Goal: Task Accomplishment & Management: Manage account settings

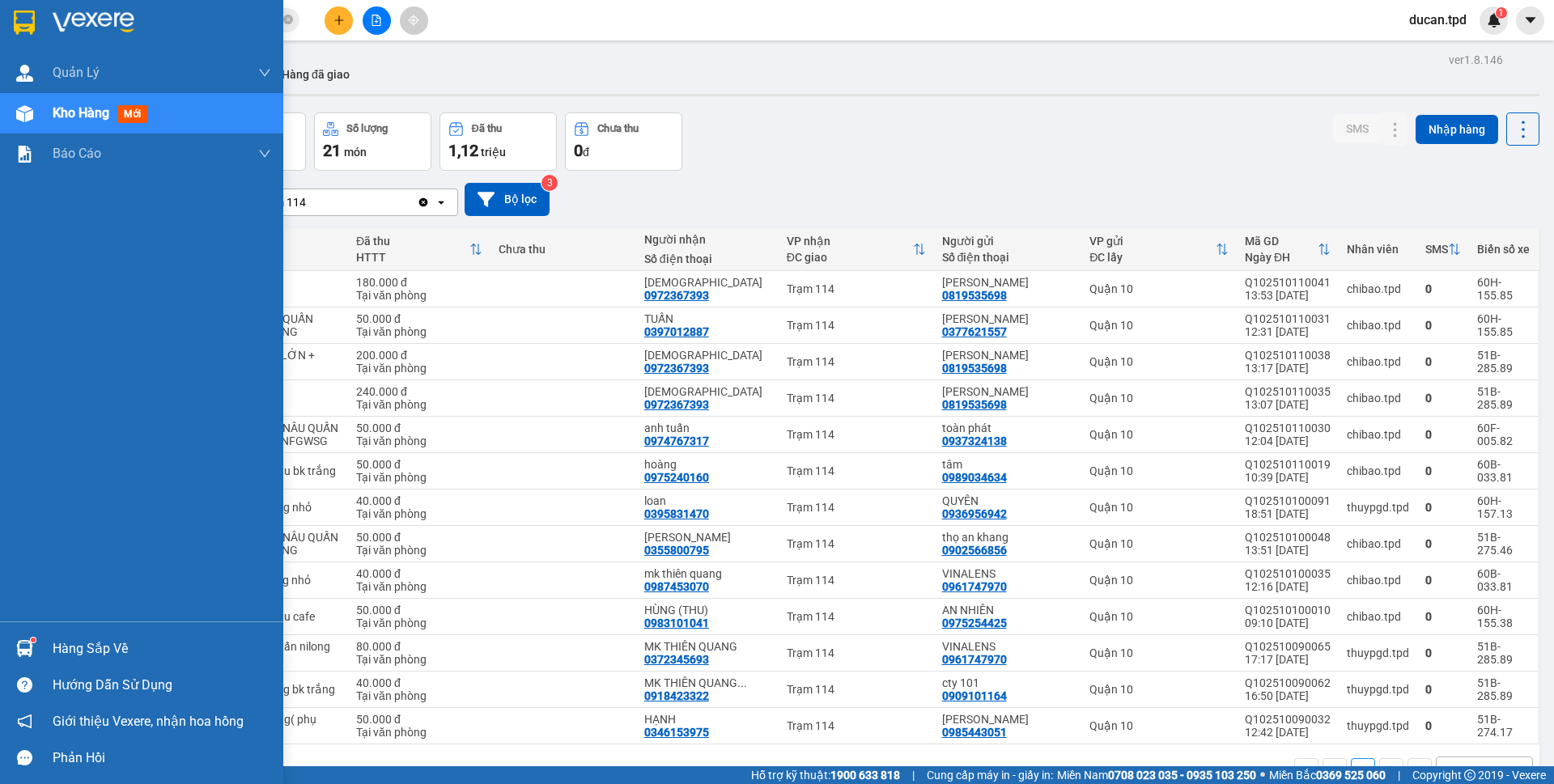
click at [60, 652] on div "Hàng sắp về" at bounding box center [162, 648] width 218 height 24
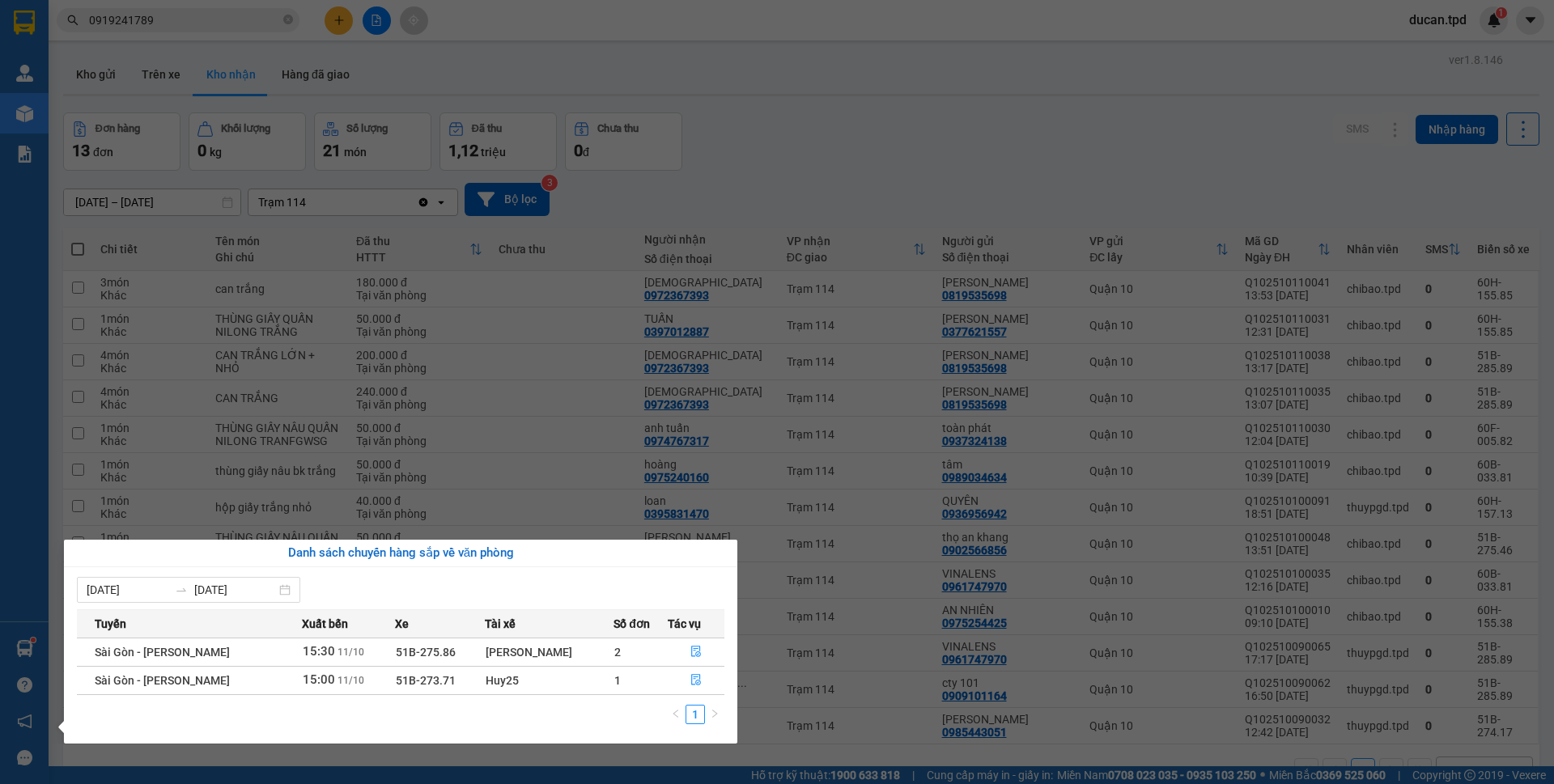
click at [579, 486] on section "Kết quả tìm kiếm ( 4 ) Bộ lọc Mã ĐH Trạng thái Món hàng Thu hộ Tổng cước Chưa c…" at bounding box center [777, 392] width 1554 height 784
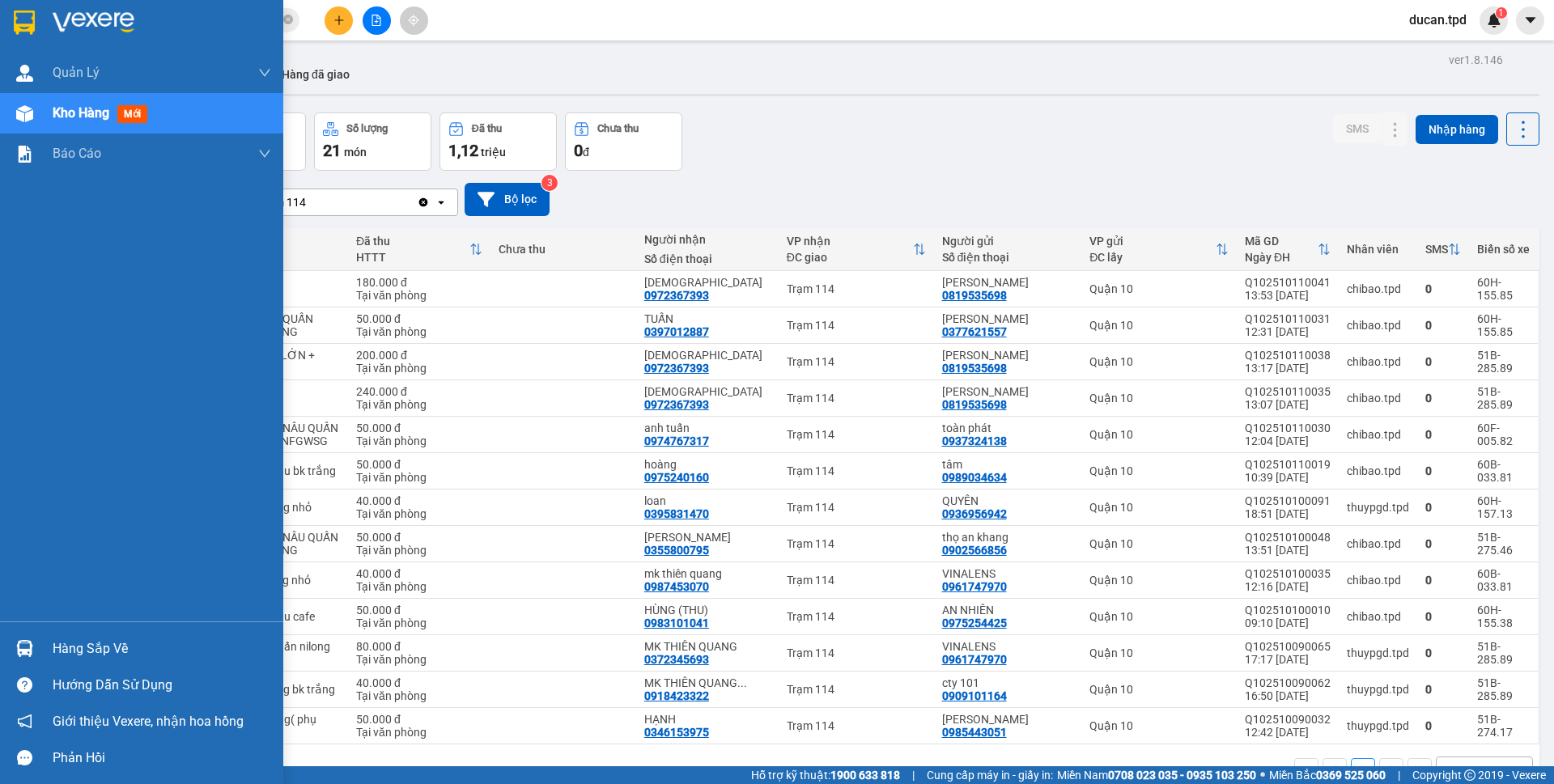
click at [35, 643] on div at bounding box center [25, 649] width 28 height 28
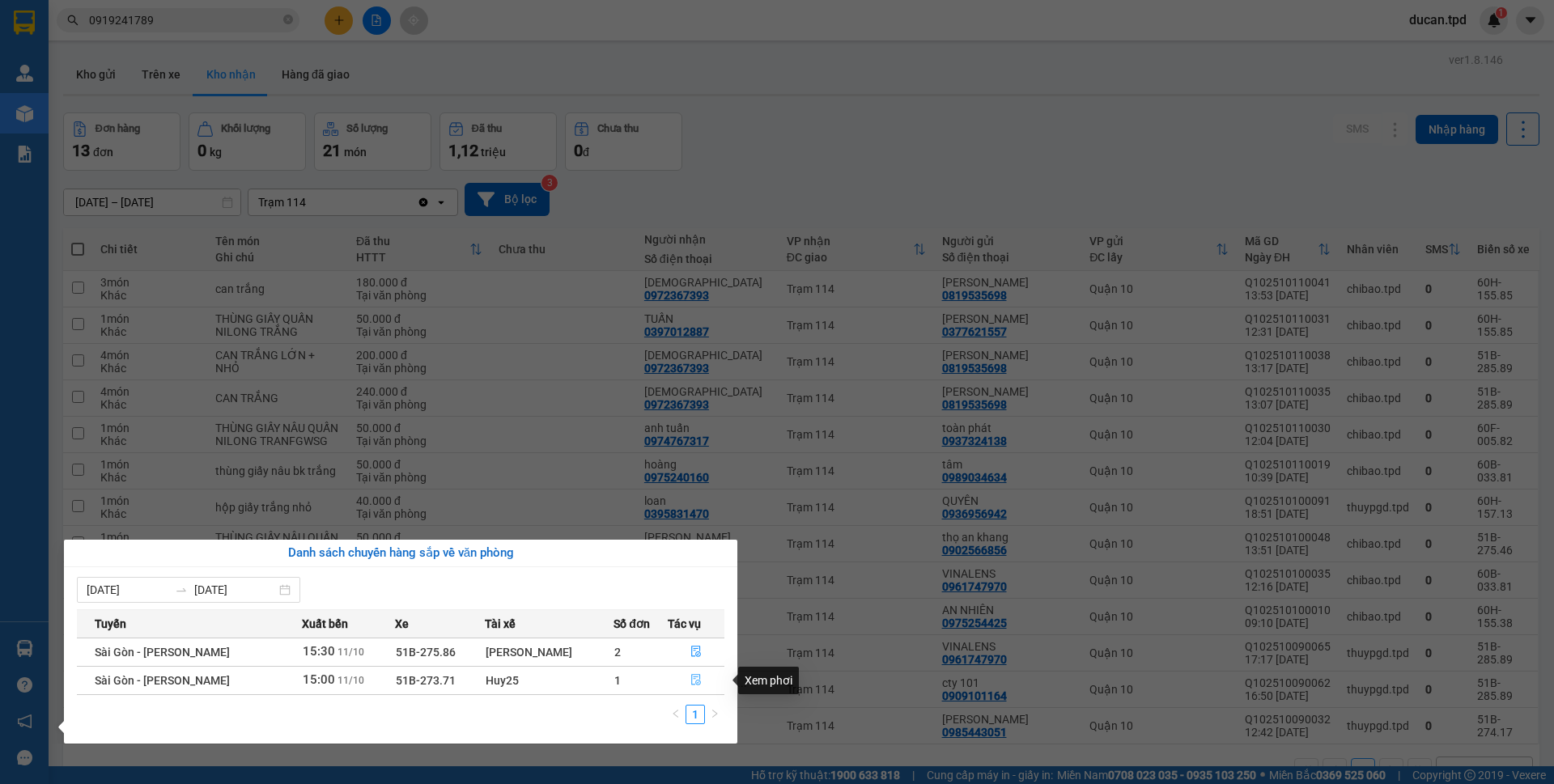
click at [698, 685] on icon "file-done" at bounding box center [696, 680] width 11 height 11
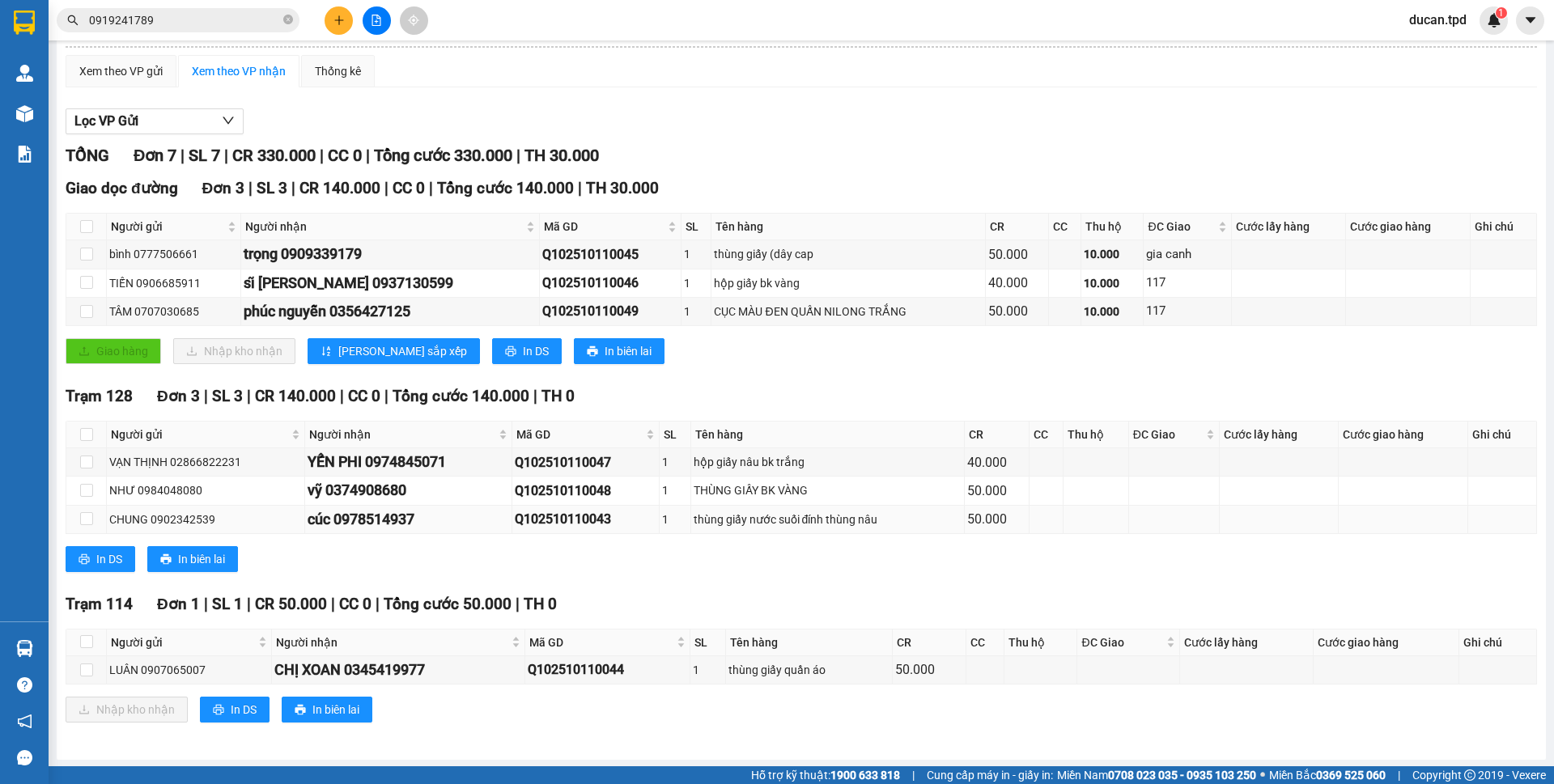
scroll to position [113, 0]
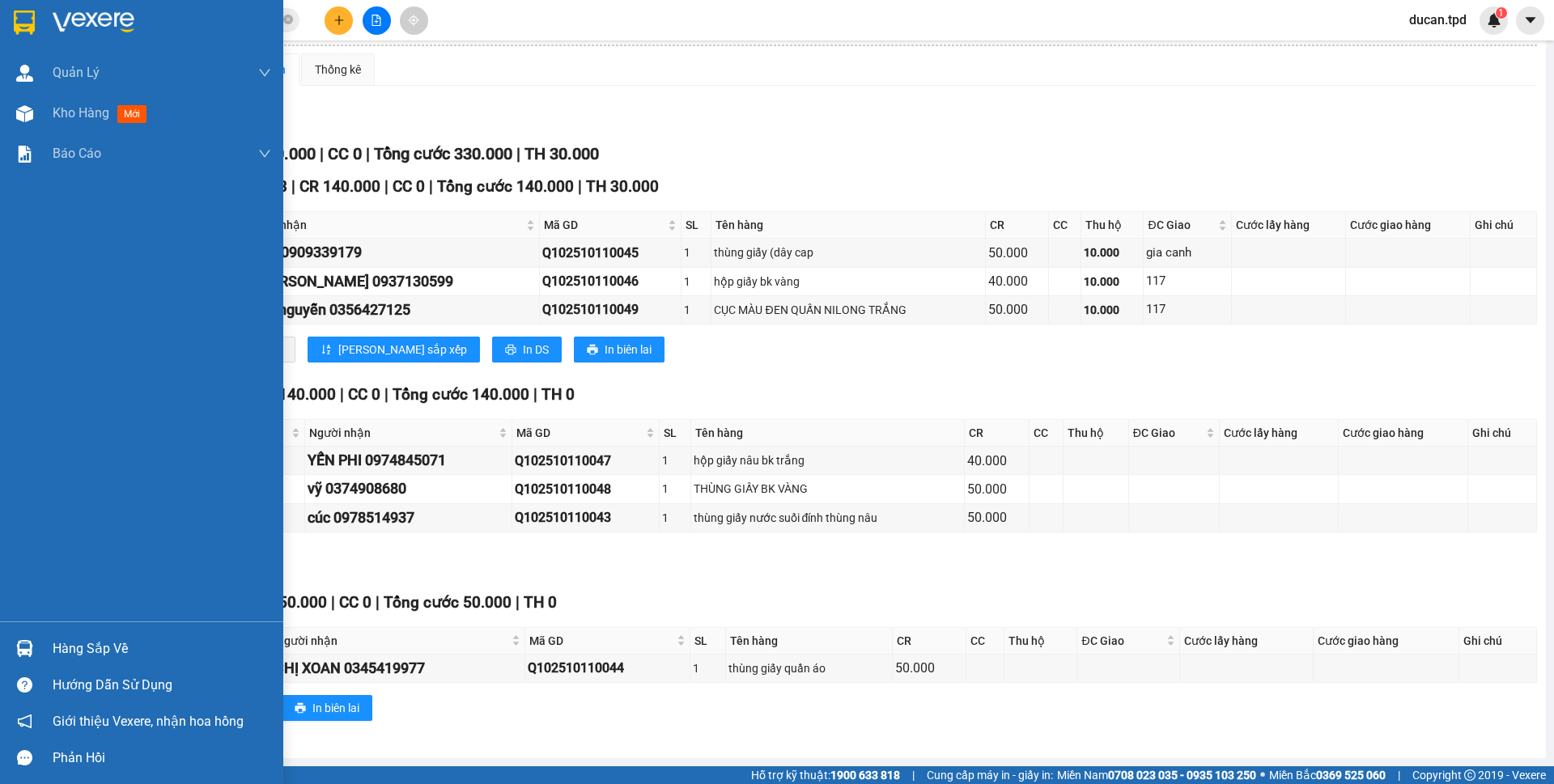
click at [32, 646] on img at bounding box center [24, 648] width 17 height 17
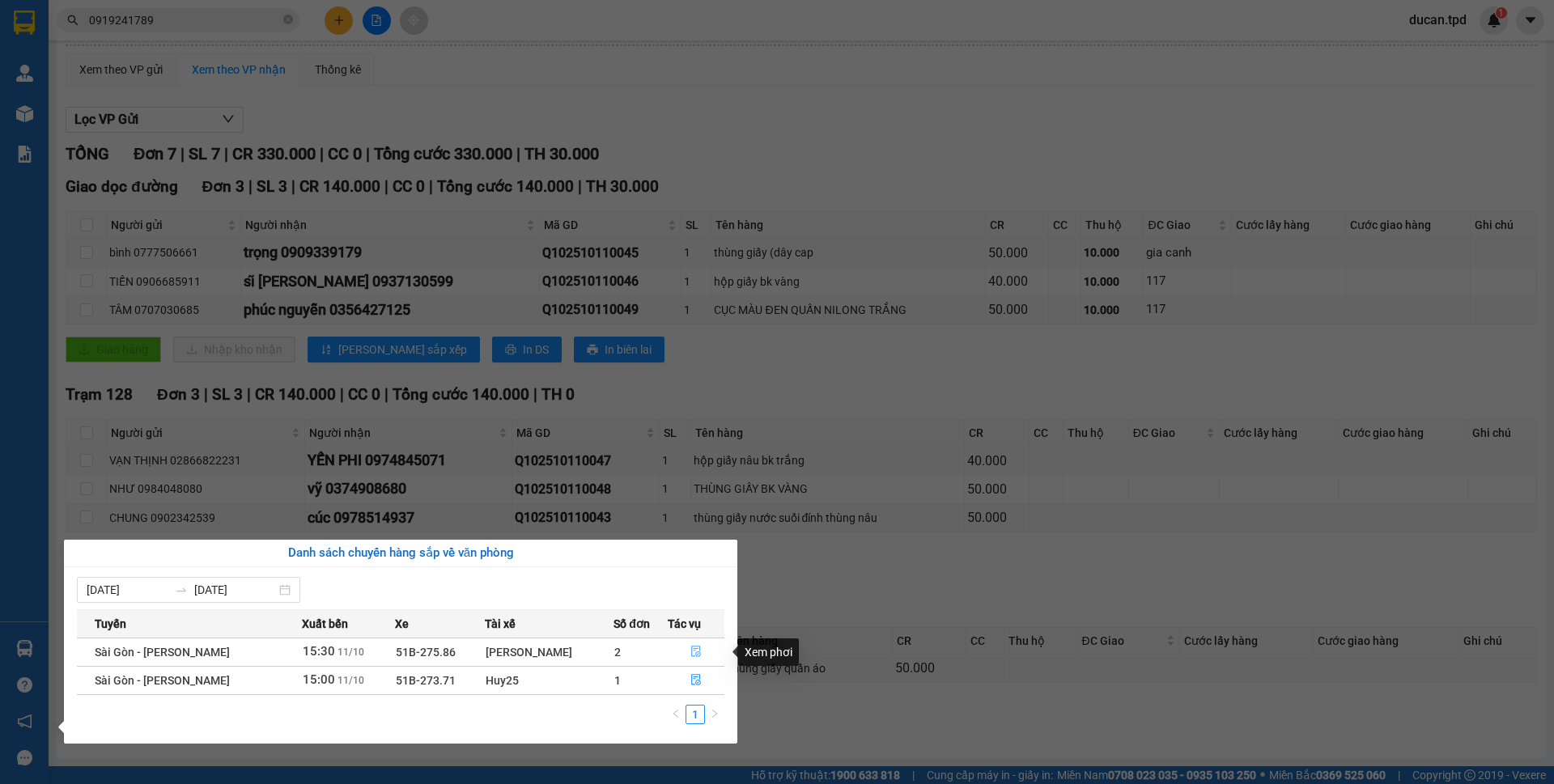
click at [695, 646] on icon "file-done" at bounding box center [696, 652] width 10 height 11
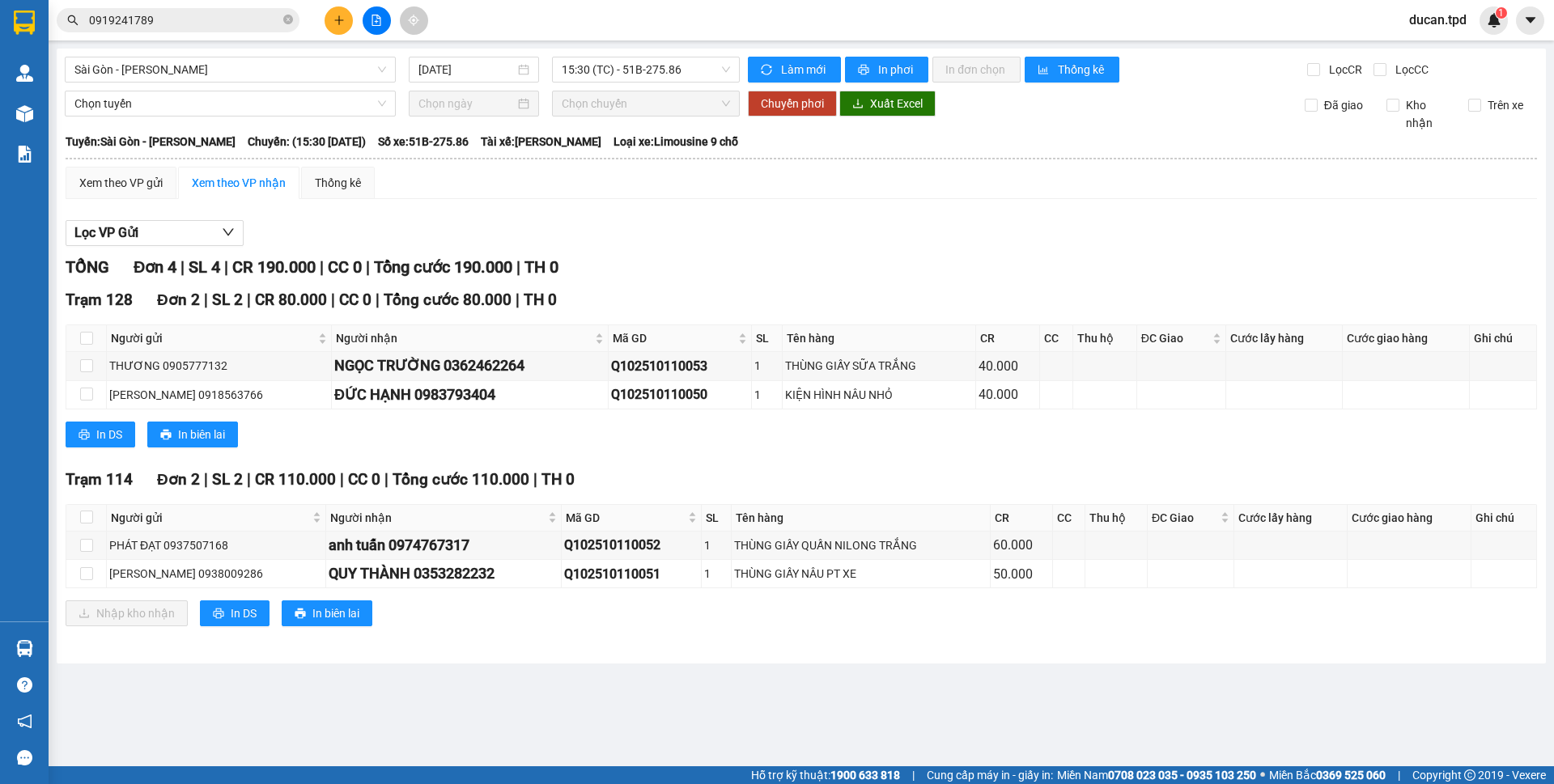
drag, startPoint x: 54, startPoint y: 636, endPoint x: 46, endPoint y: 642, distance: 10.0
click at [49, 638] on main "[GEOGRAPHIC_DATA] - Phương Lâm [DATE] 15:30 (TC) - 51B-275.86 Làm mới In phơi I…" at bounding box center [777, 383] width 1554 height 766
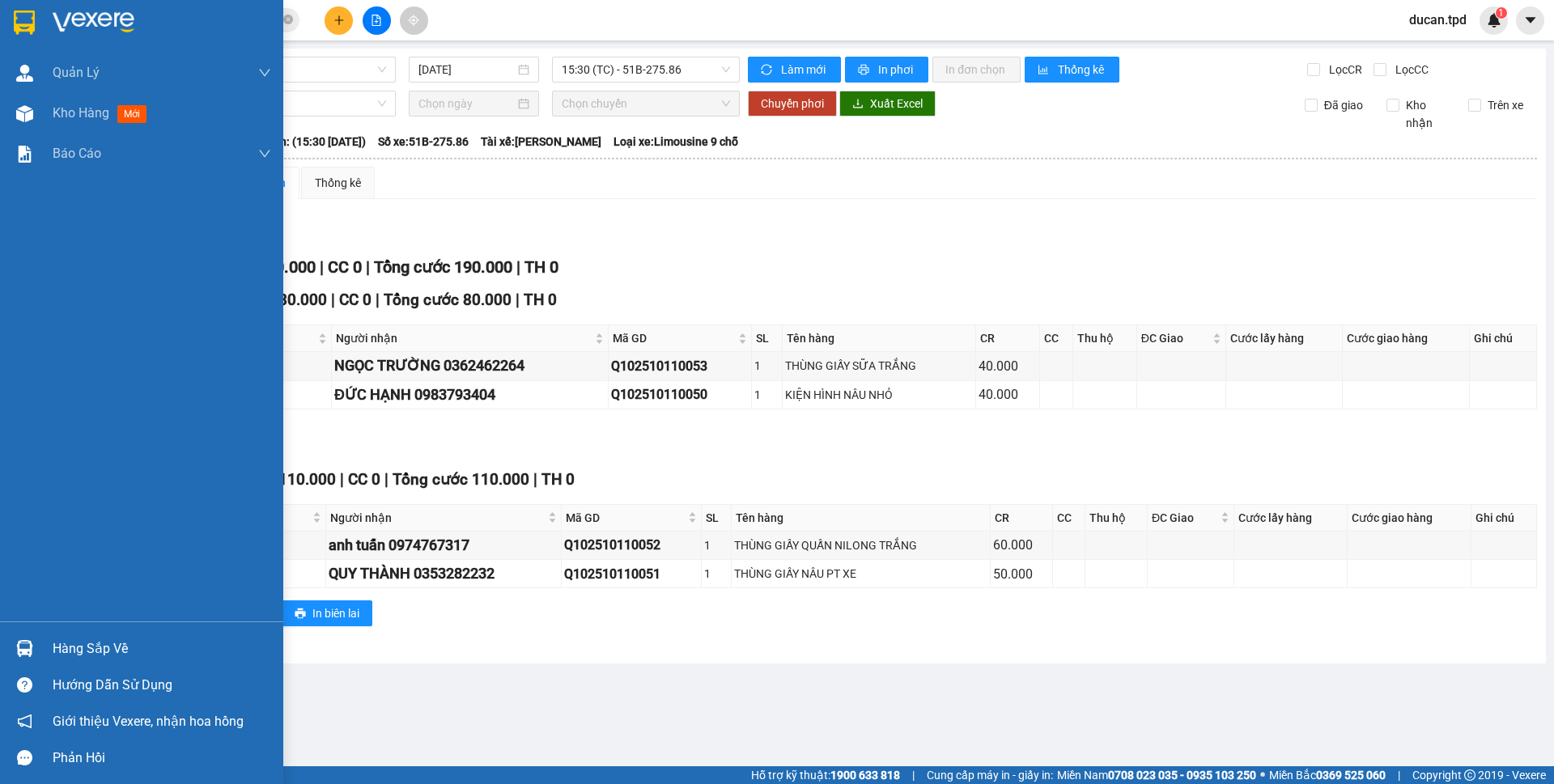
click at [38, 646] on div at bounding box center [25, 649] width 28 height 28
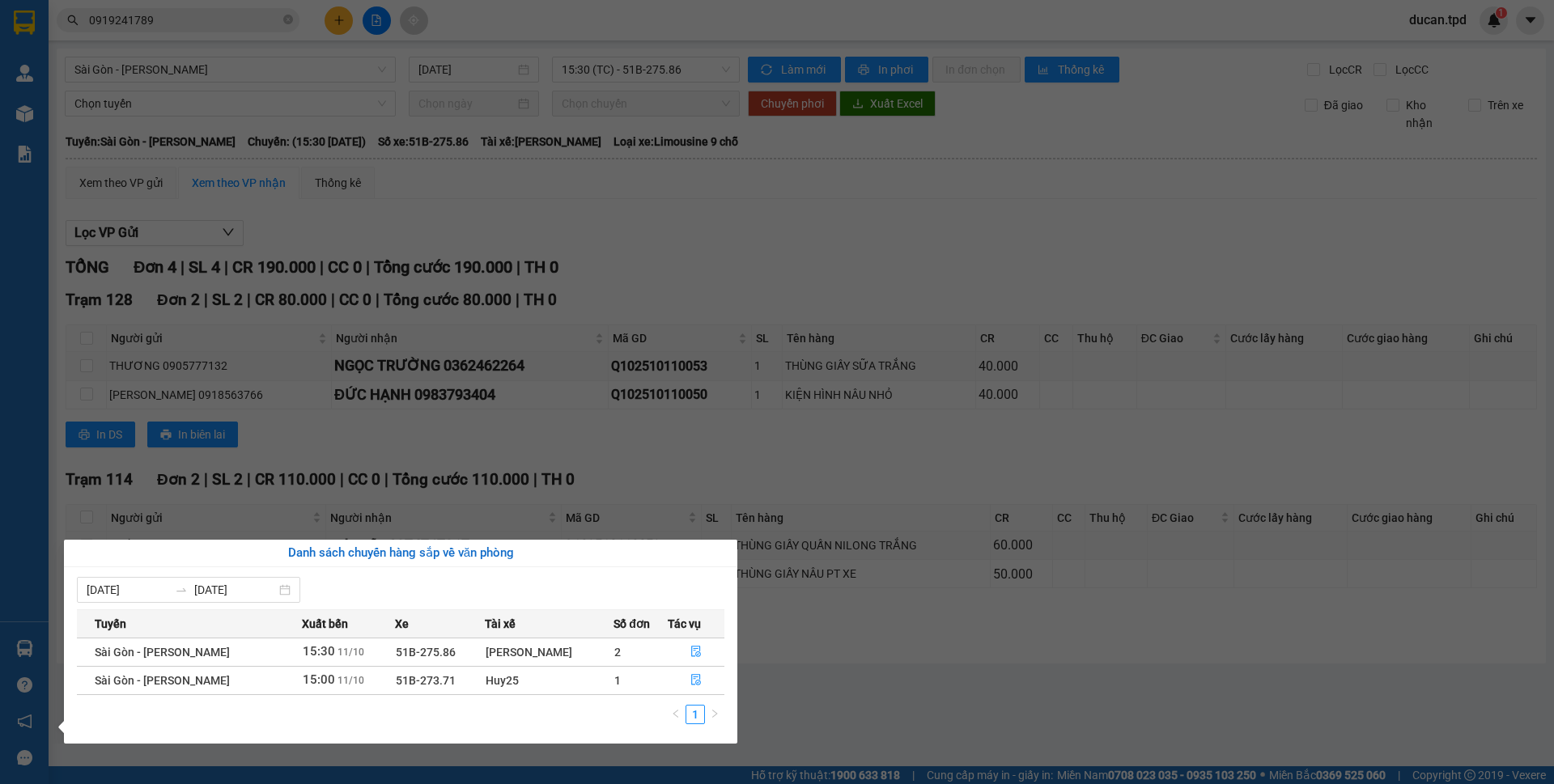
click at [756, 474] on section "Kết quả tìm kiếm ( 4 ) Bộ lọc Mã ĐH Trạng thái Món hàng Thu hộ Tổng cước Chưa c…" at bounding box center [777, 392] width 1554 height 784
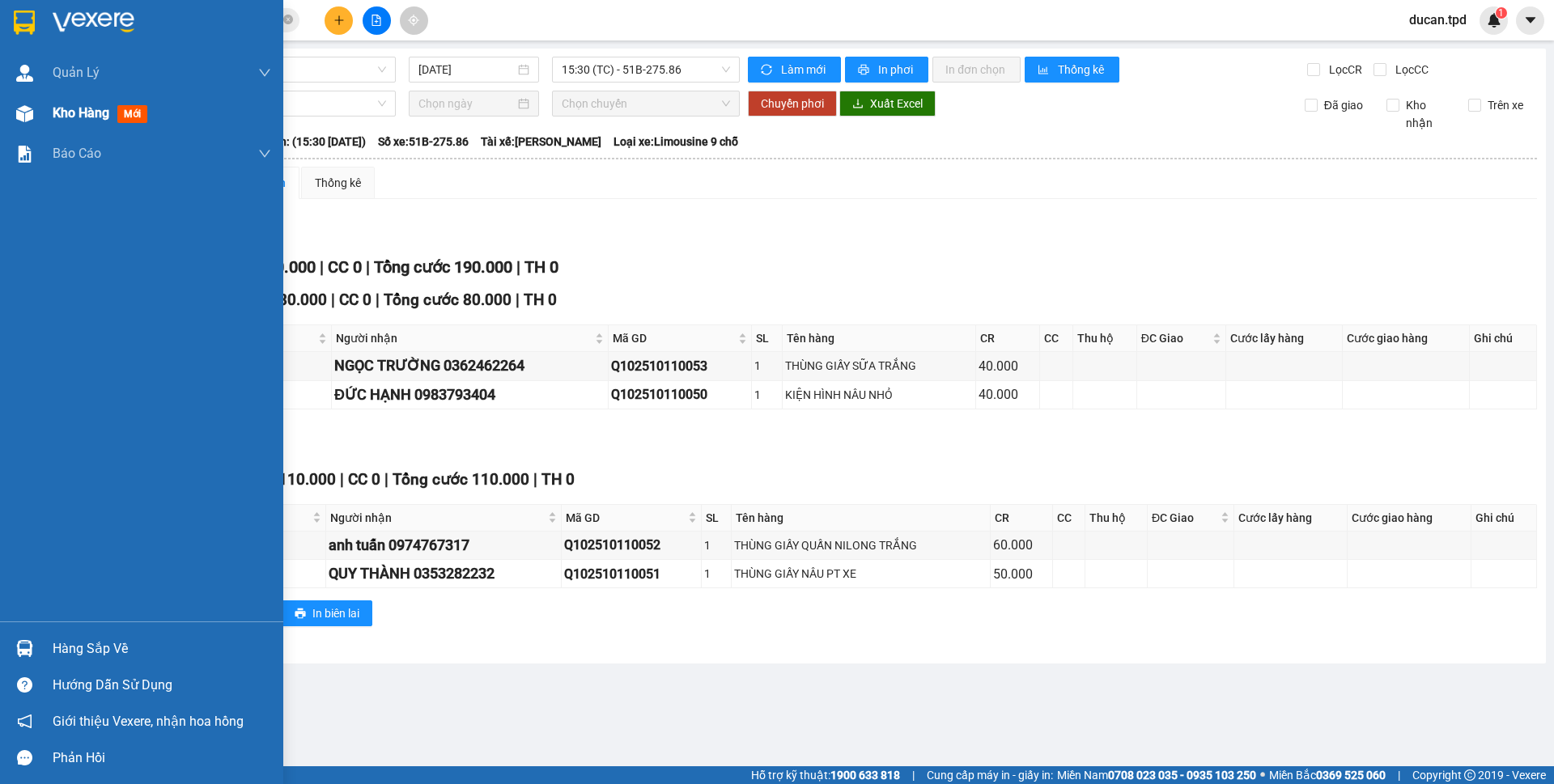
click at [17, 114] on img at bounding box center [24, 113] width 17 height 17
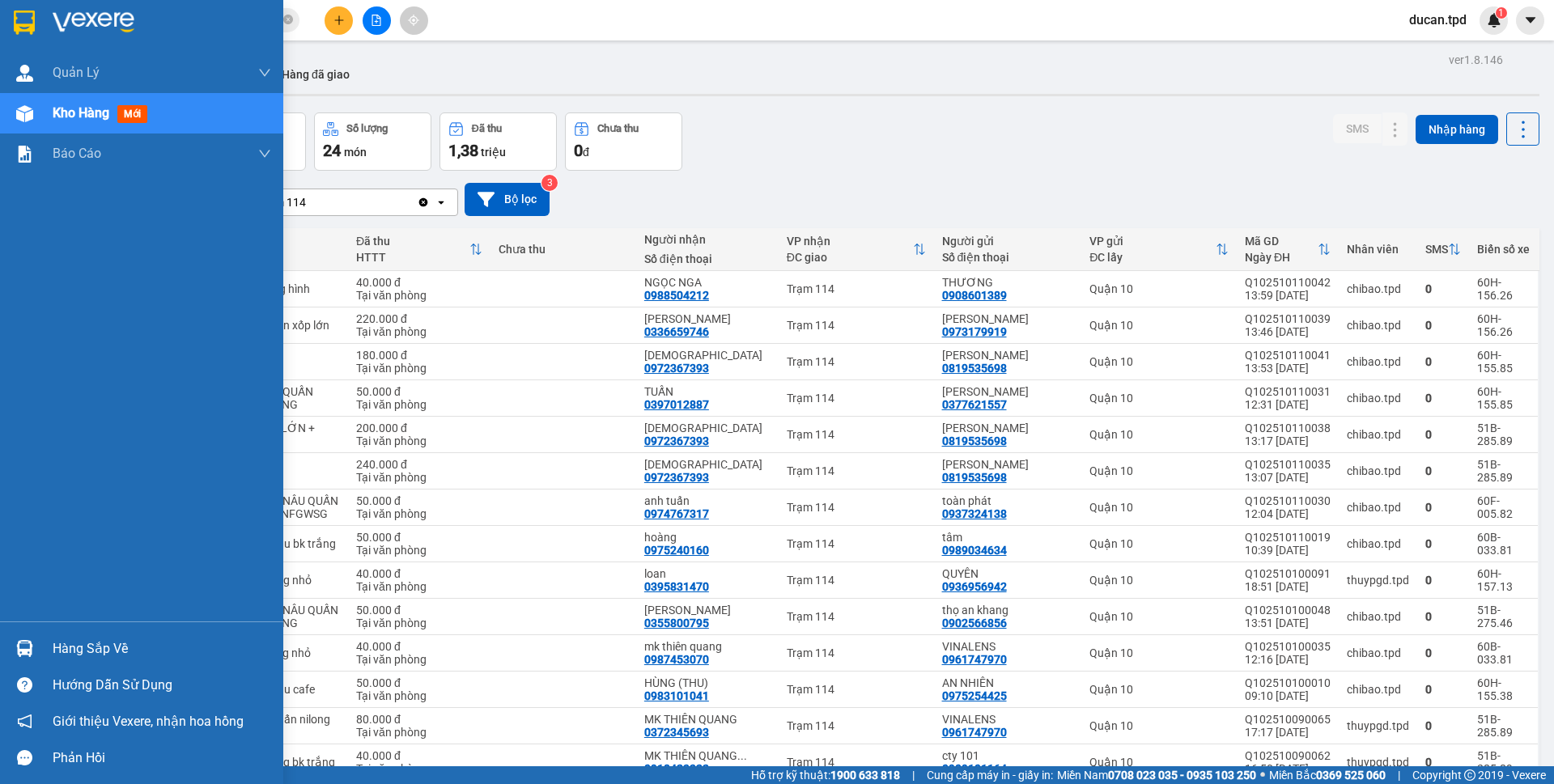
click at [24, 652] on img at bounding box center [24, 648] width 17 height 17
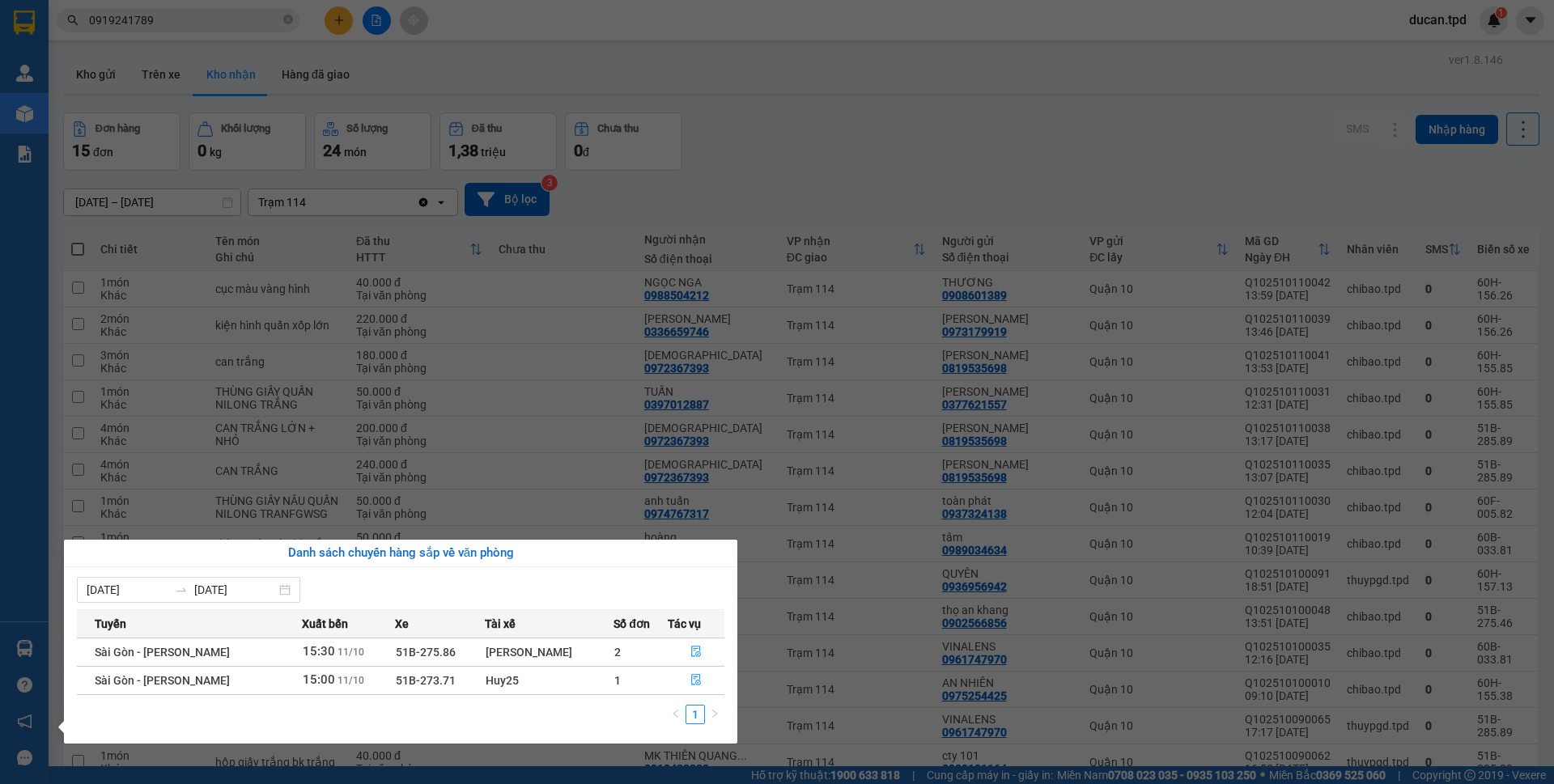
click at [907, 99] on section "Kết quả tìm kiếm ( 4 ) Bộ lọc Mã ĐH Trạng thái Món hàng Thu hộ Tổng cước Chưa c…" at bounding box center [777, 392] width 1554 height 784
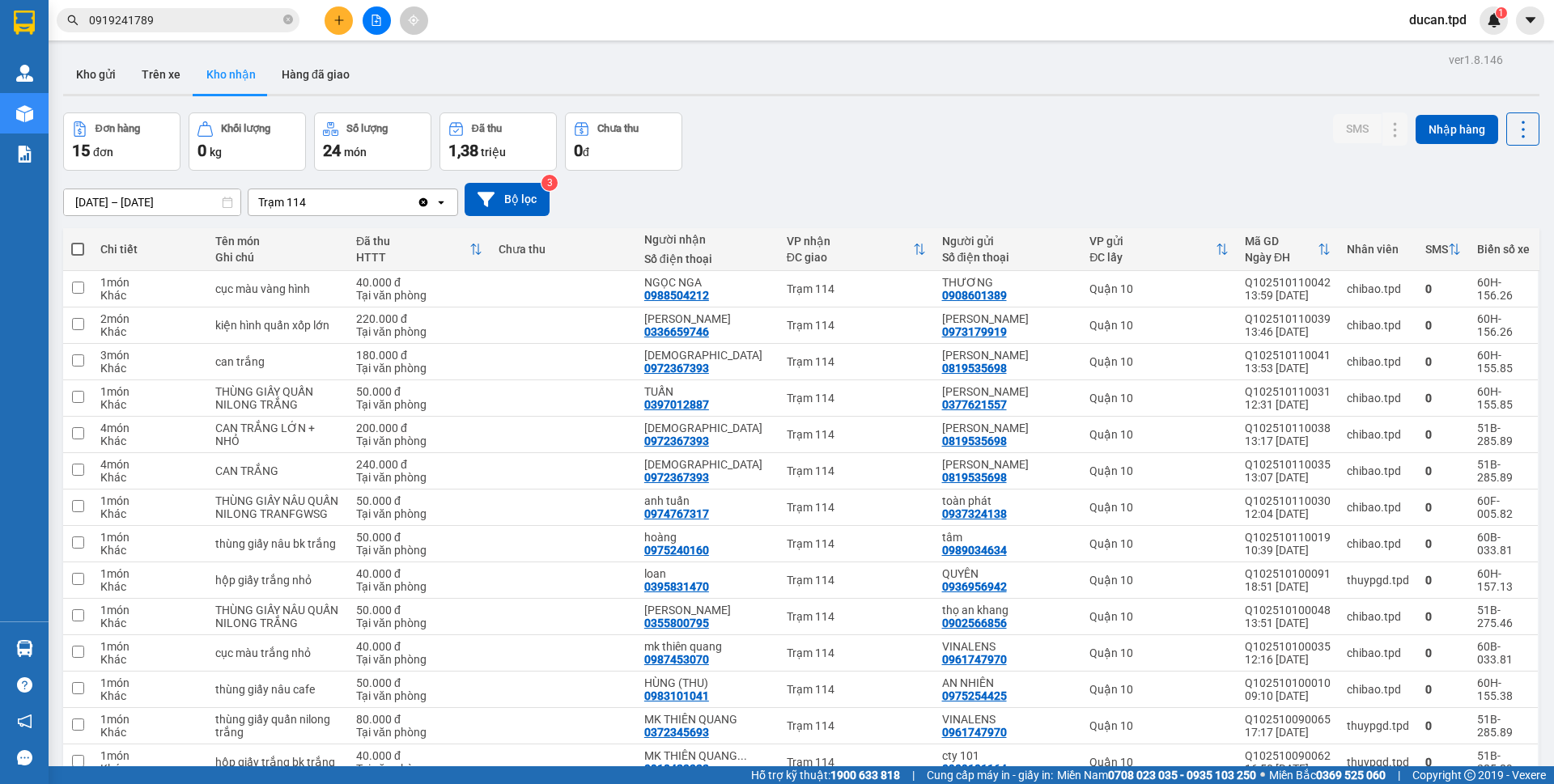
click at [812, 134] on div "Đơn hàng 15 đơn Khối lượng 0 kg Số lượng 24 món Đã thu 1,38 triệu Chưa thu 0 đ …" at bounding box center [801, 141] width 1476 height 58
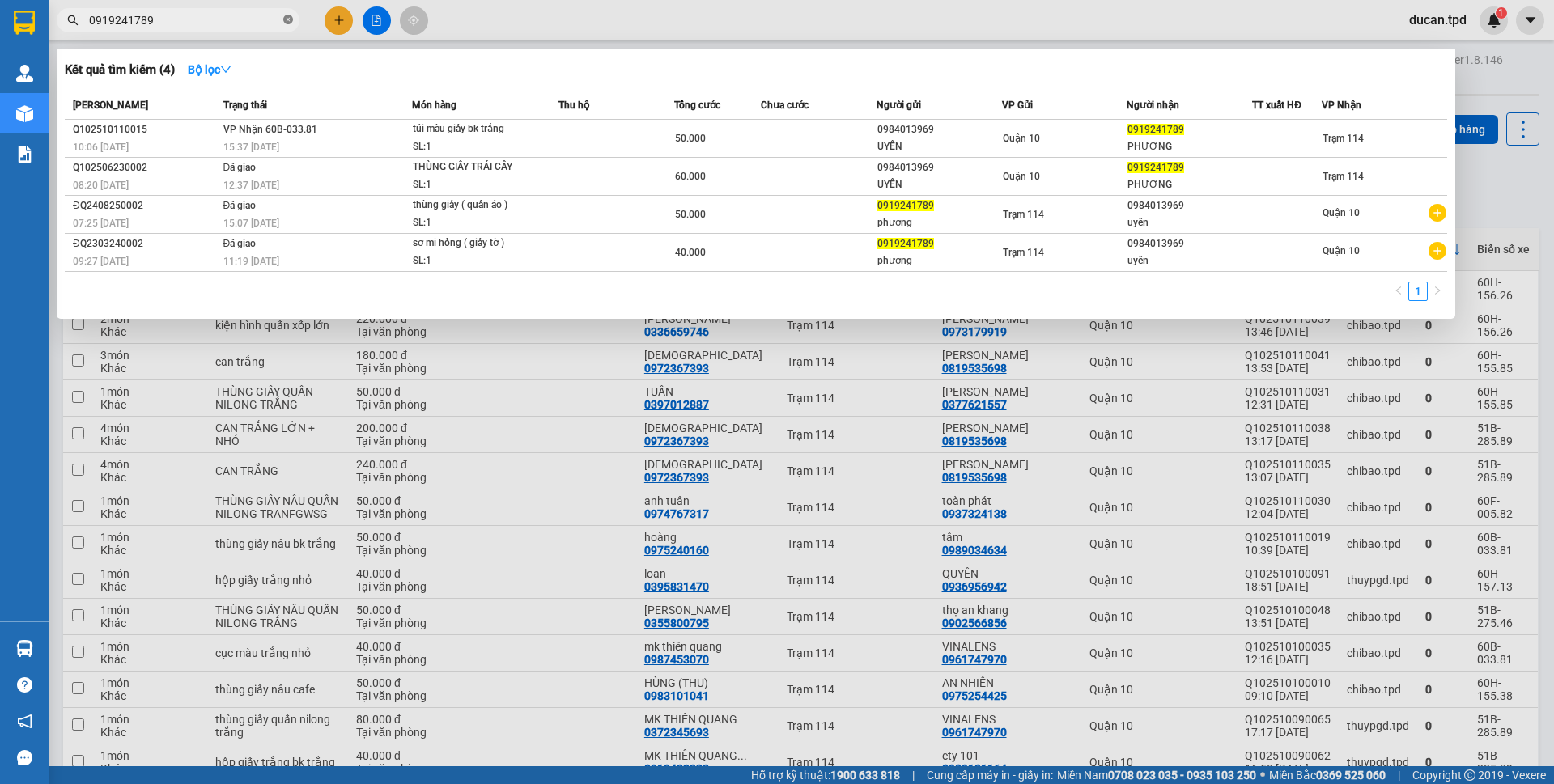
click at [287, 22] on icon "close-circle" at bounding box center [288, 19] width 10 height 10
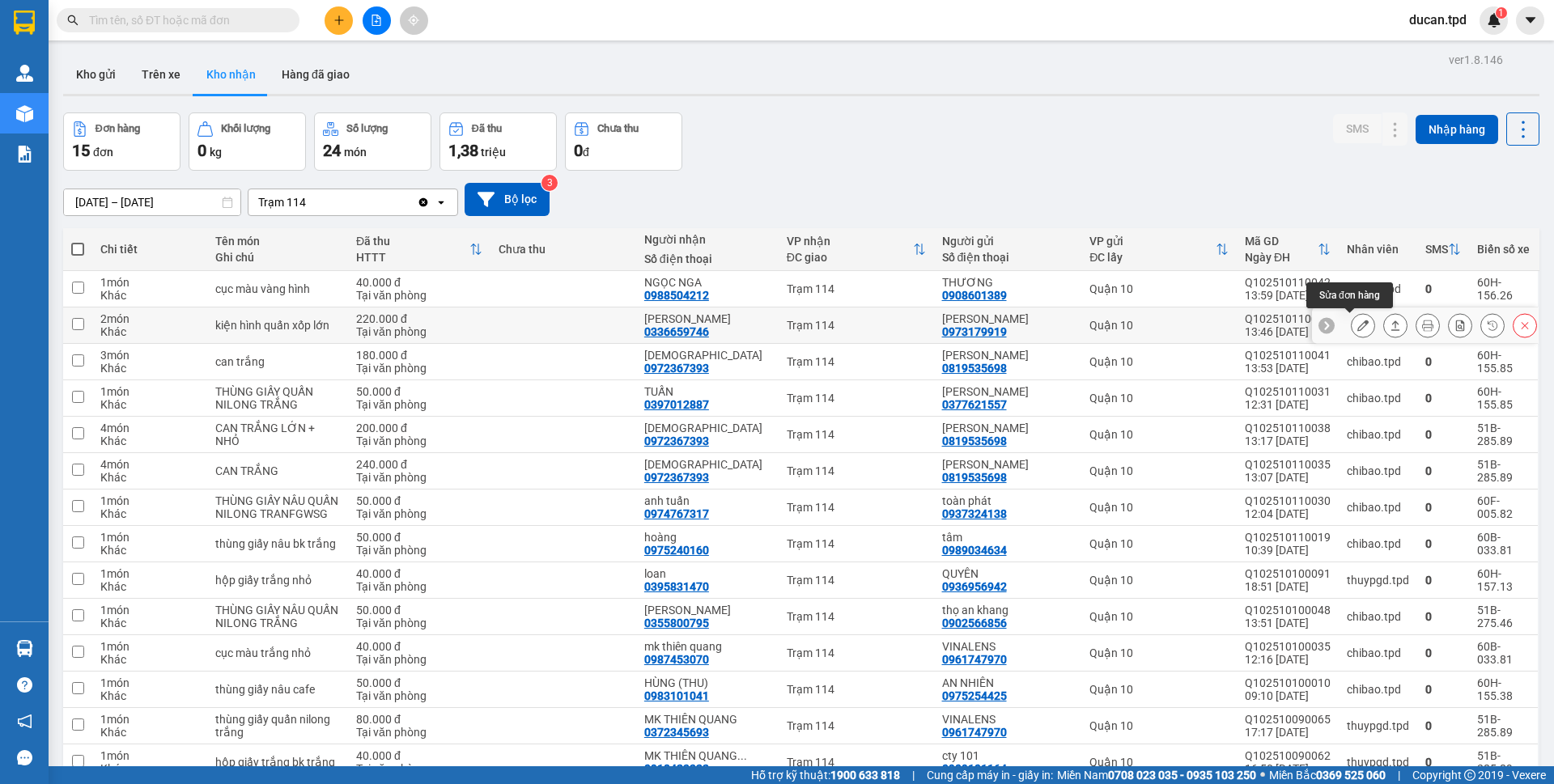
click at [1357, 325] on icon at bounding box center [1362, 325] width 11 height 11
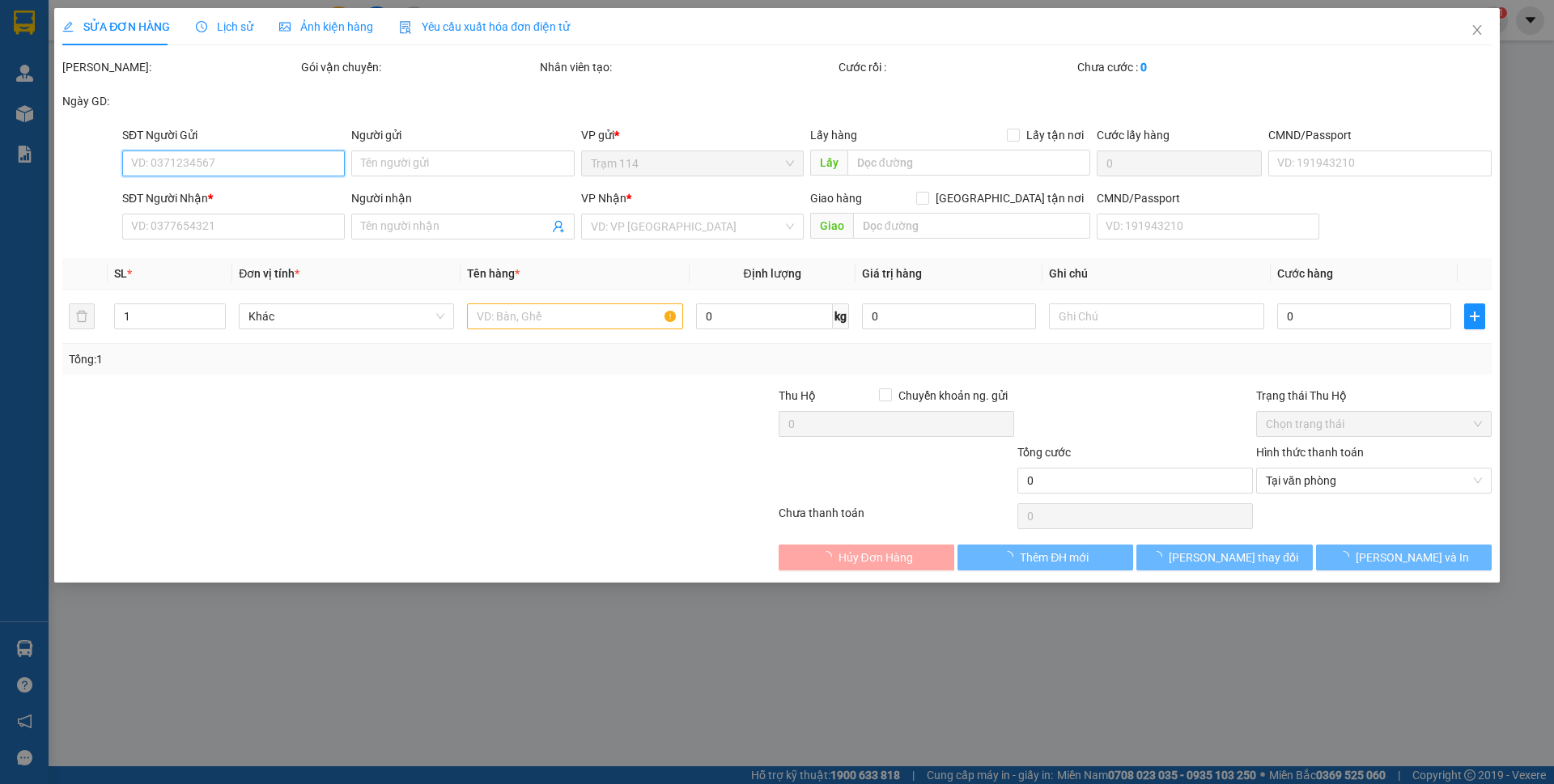
type input "0973179919"
type input "[PERSON_NAME]"
type input "074091000074"
type input "0336659746"
type input "[PERSON_NAME]"
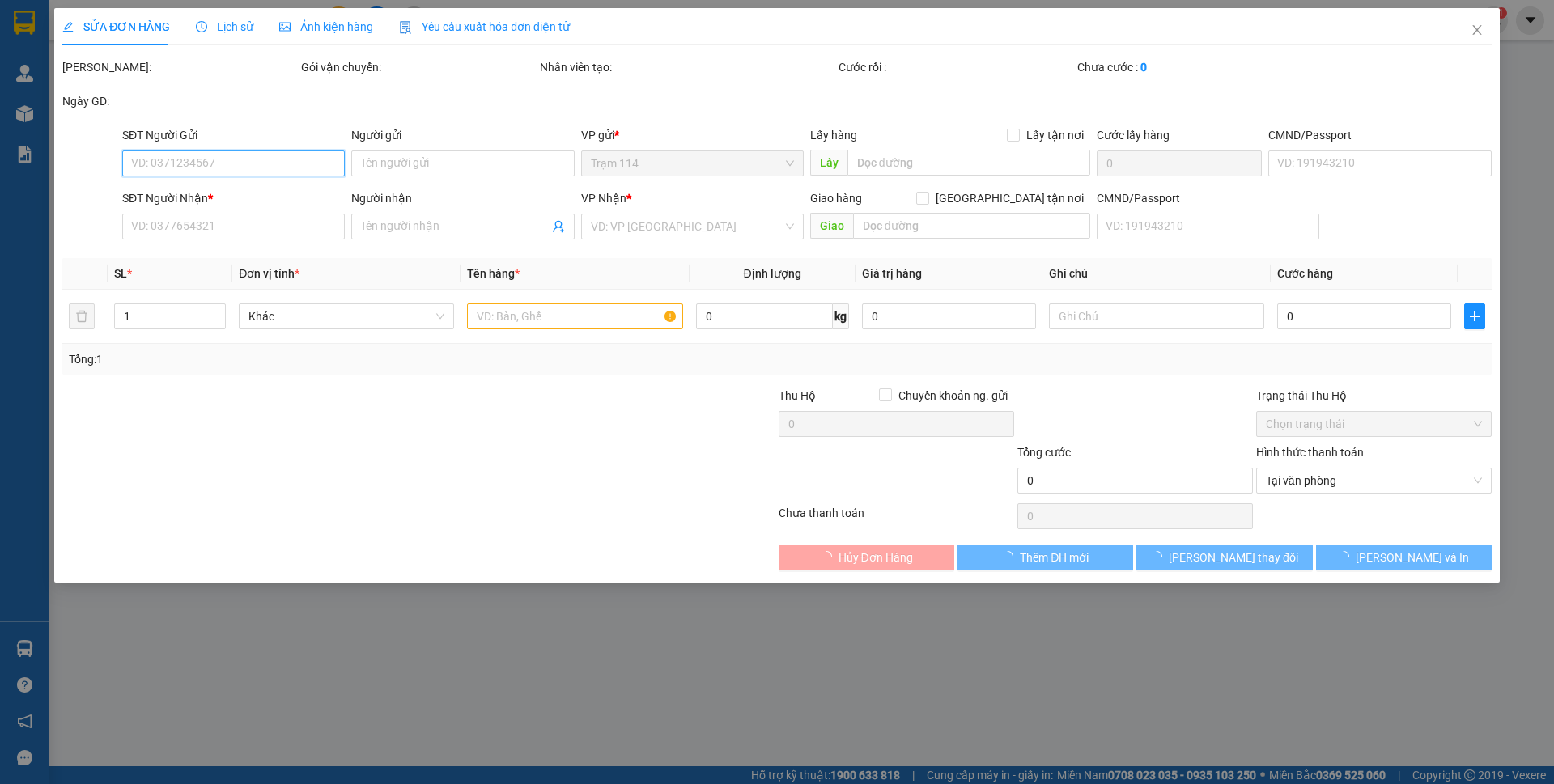
type input "220.000"
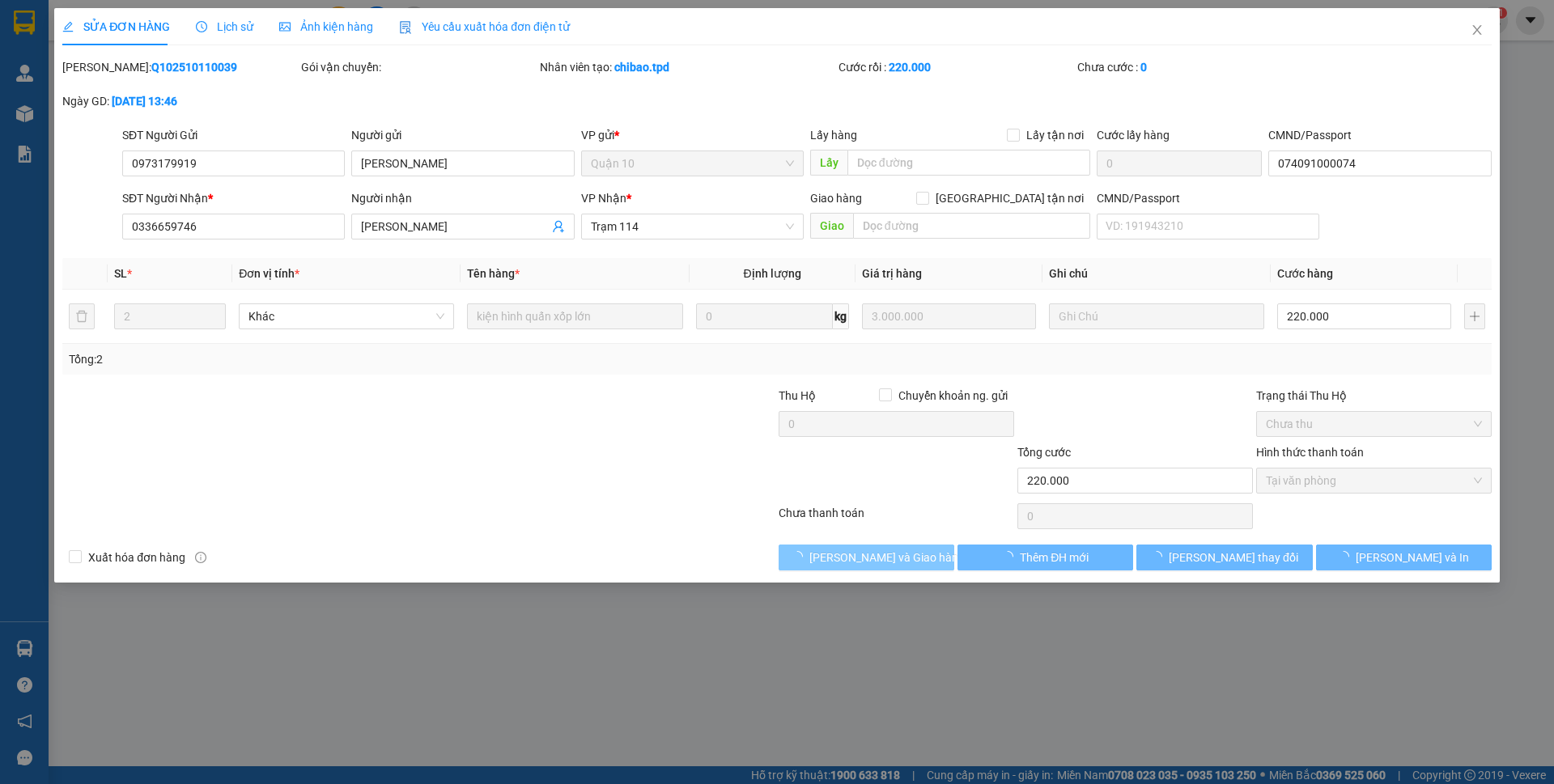
click at [893, 561] on span "[PERSON_NAME] và Giao hàng" at bounding box center [887, 557] width 155 height 18
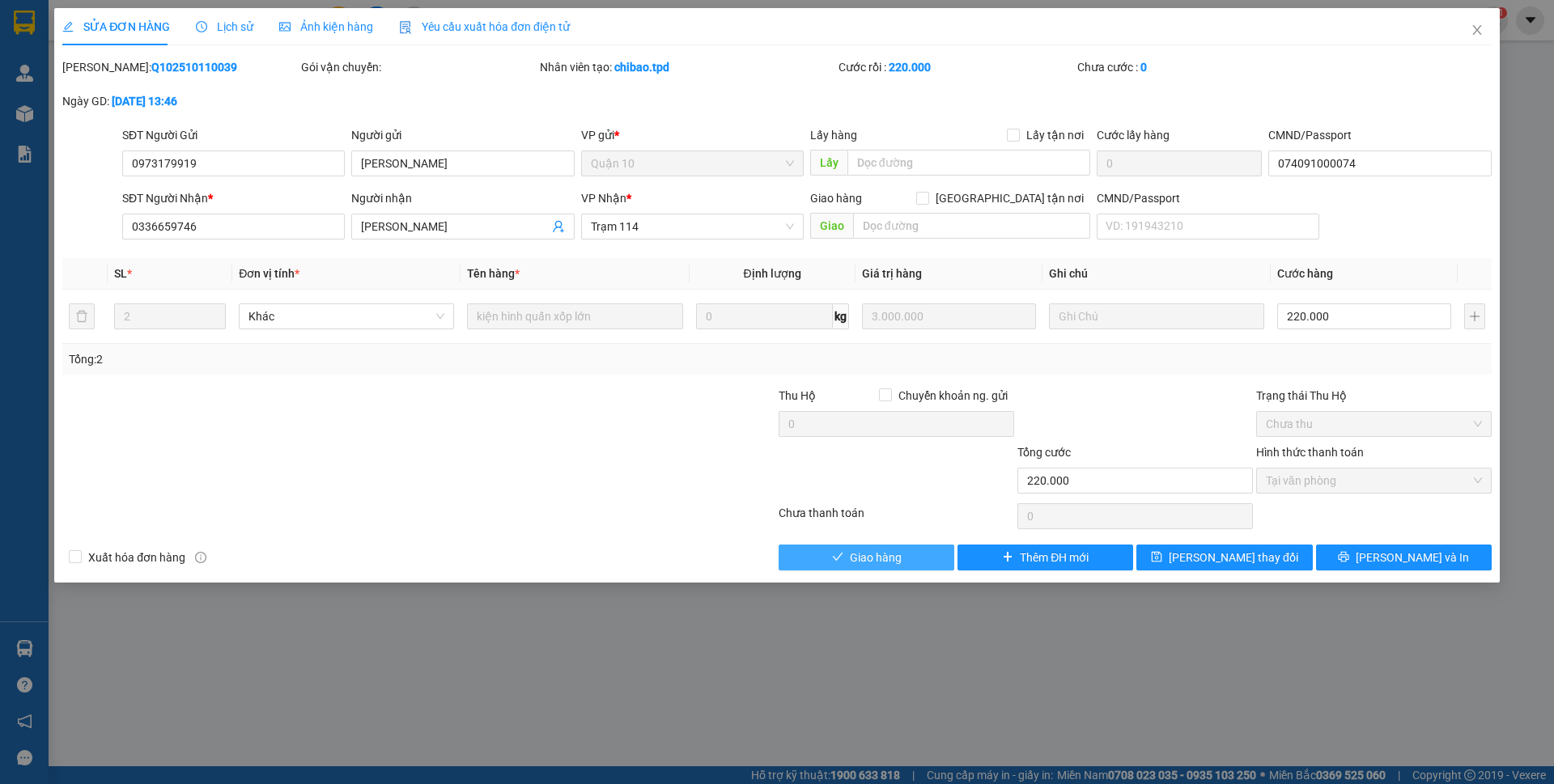
click at [848, 554] on button "Giao hàng" at bounding box center [866, 557] width 176 height 26
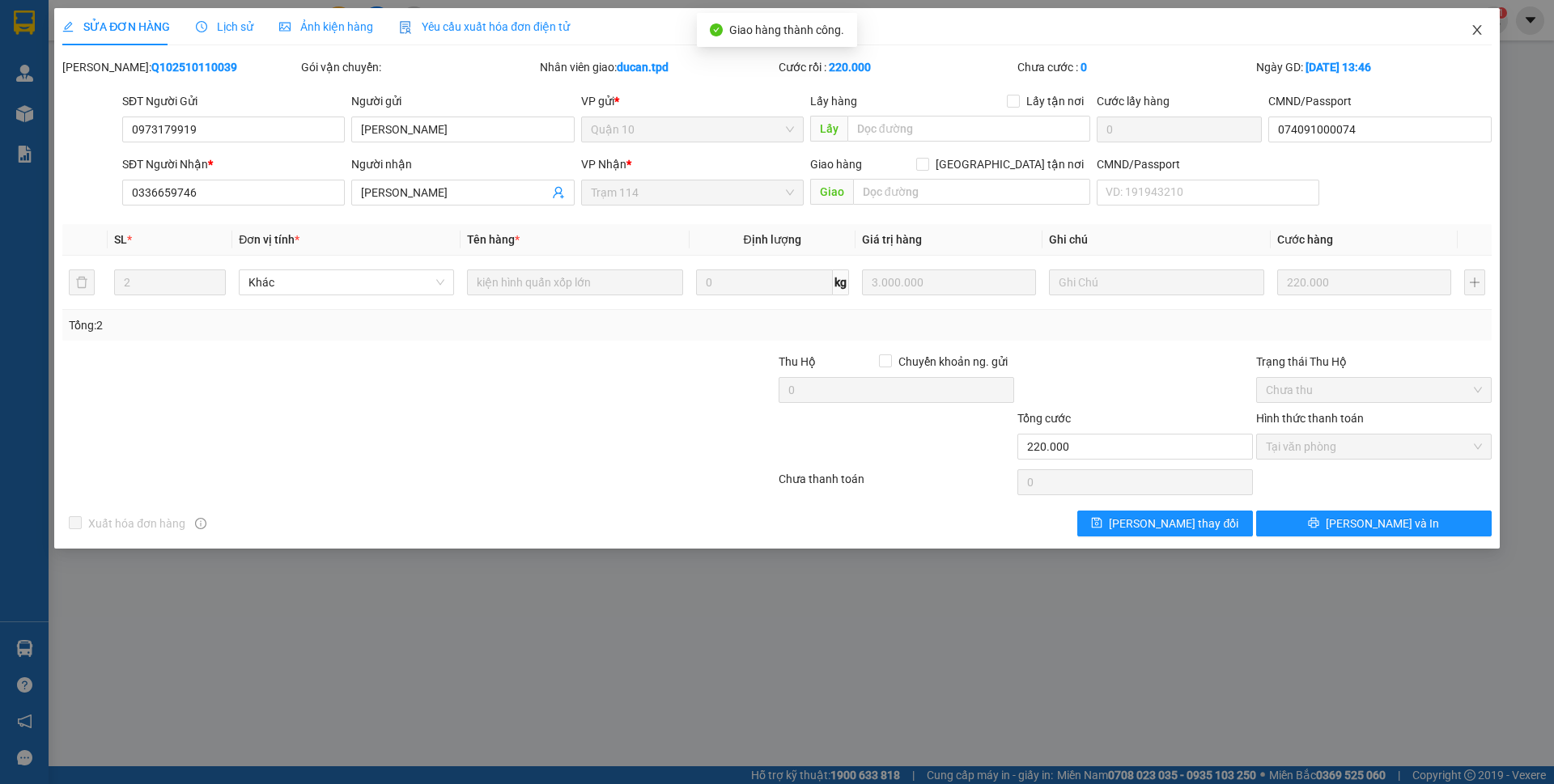
click at [1478, 33] on icon "close" at bounding box center [1476, 29] width 9 height 10
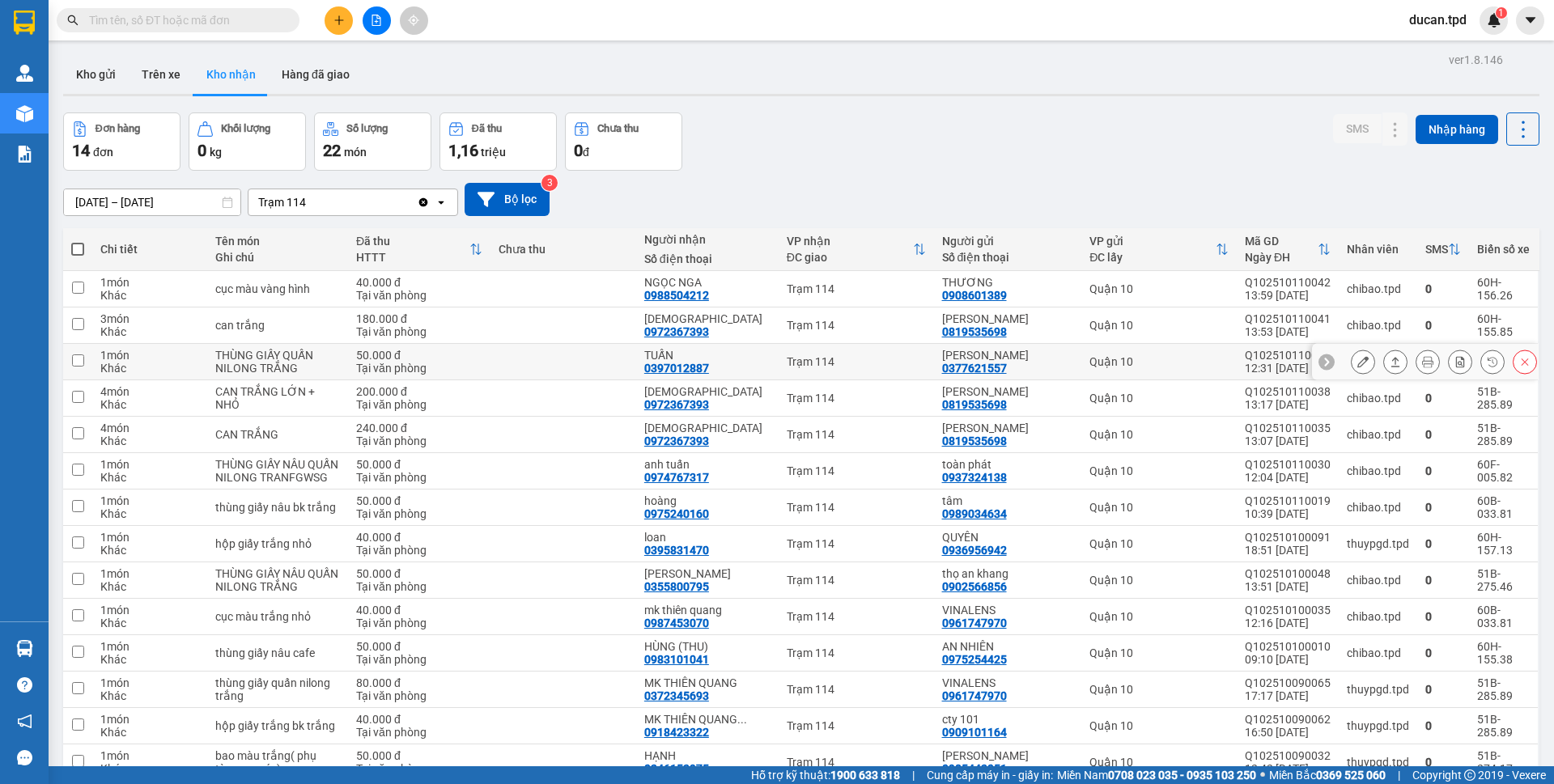
click at [1357, 363] on icon at bounding box center [1362, 361] width 11 height 11
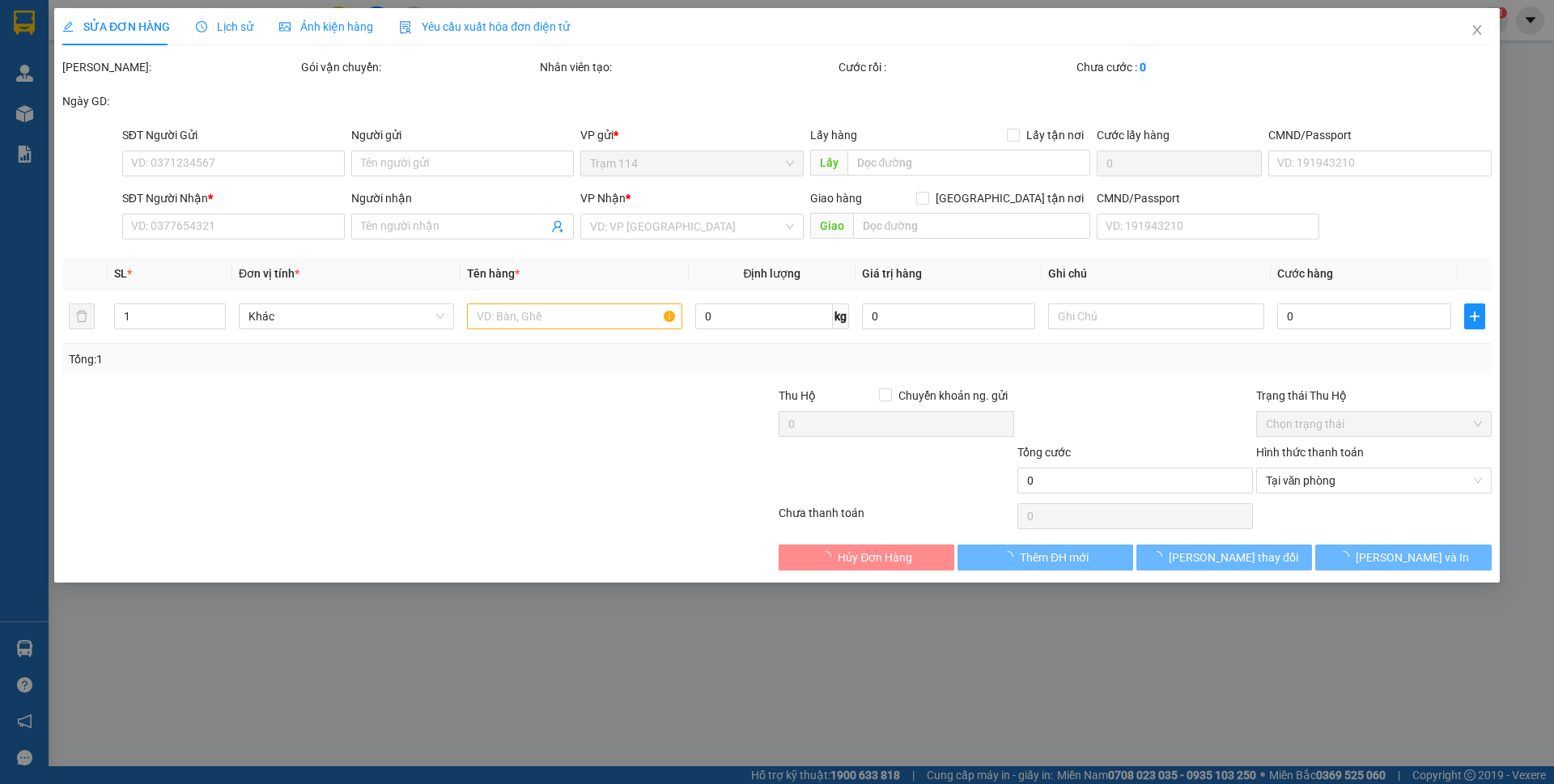
type input "0377621557"
type input "[PERSON_NAME]"
type input "080300002673"
type input "0397012887"
type input "TUẤN"
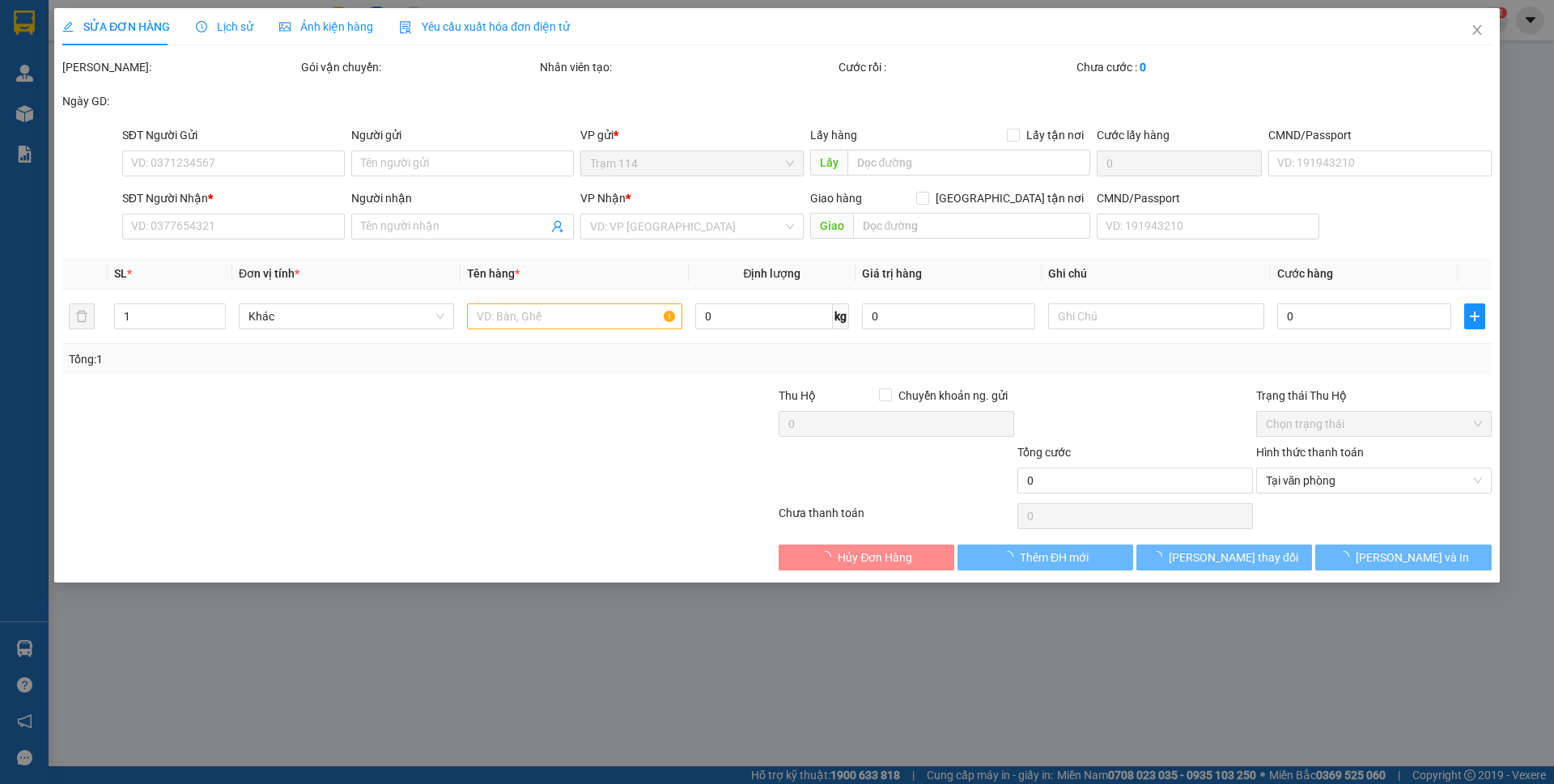
type input "50.000"
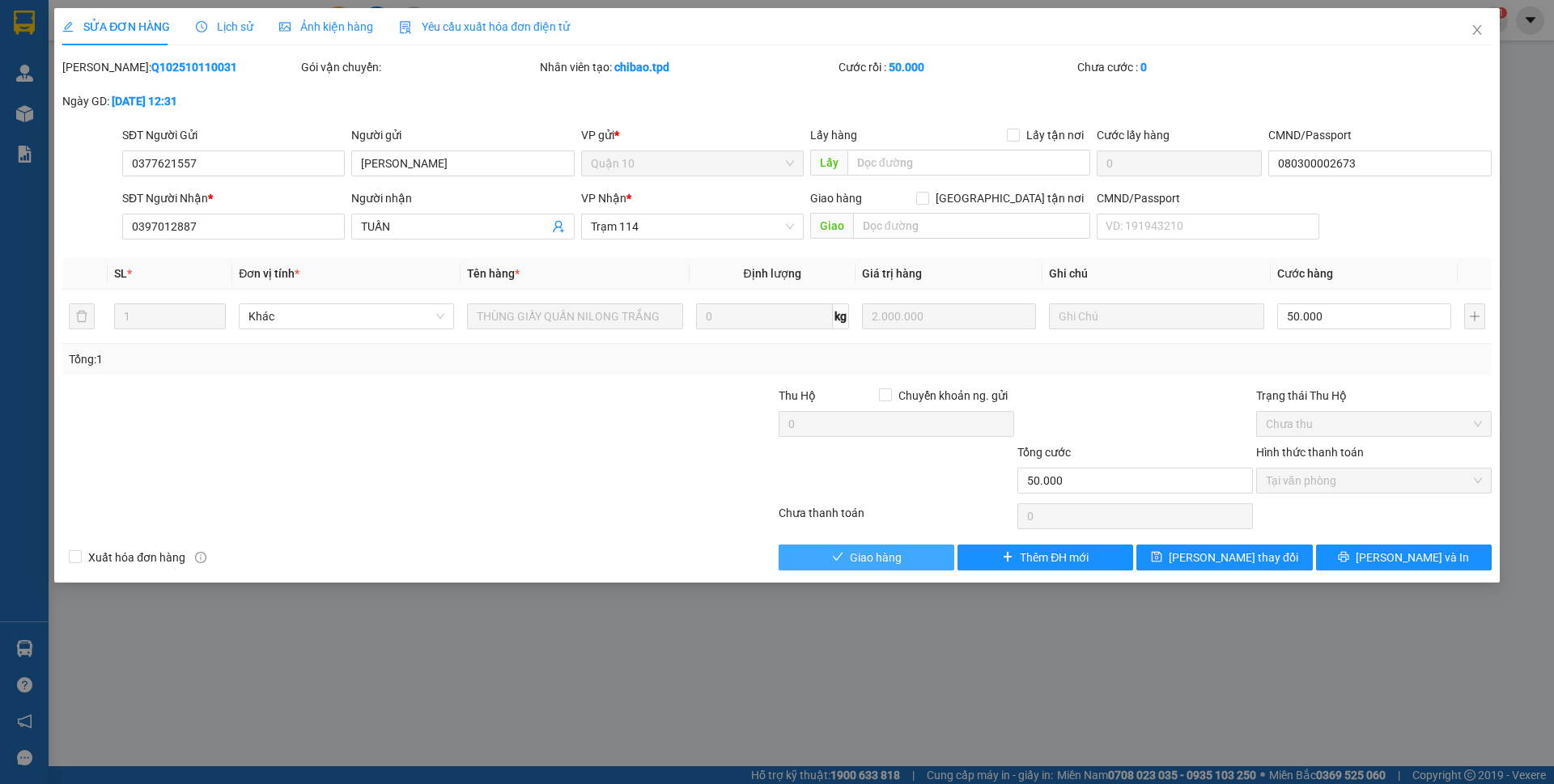
click at [864, 559] on span "Giao hàng" at bounding box center [875, 557] width 52 height 18
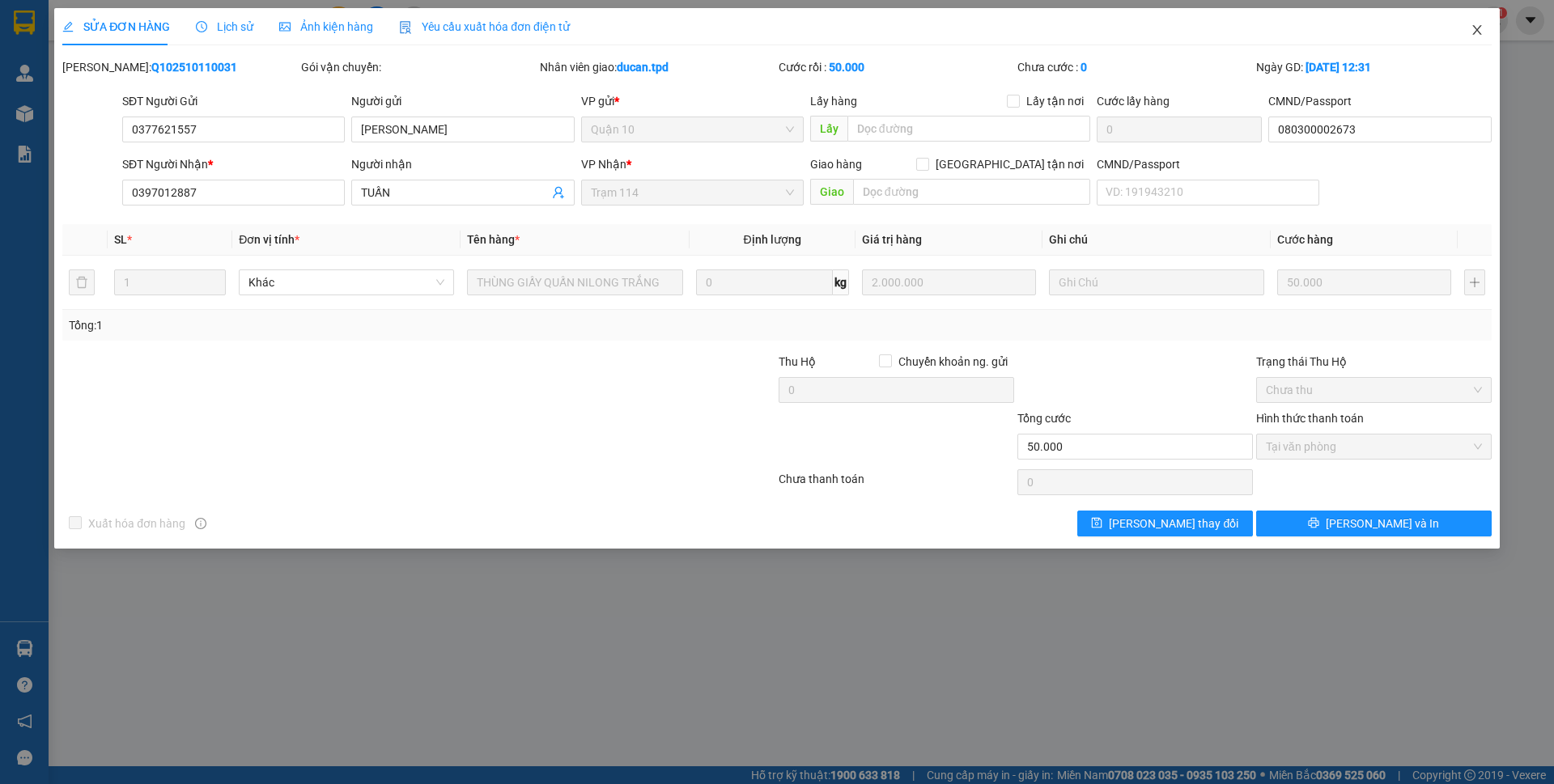
click at [1476, 36] on icon "close" at bounding box center [1477, 30] width 13 height 13
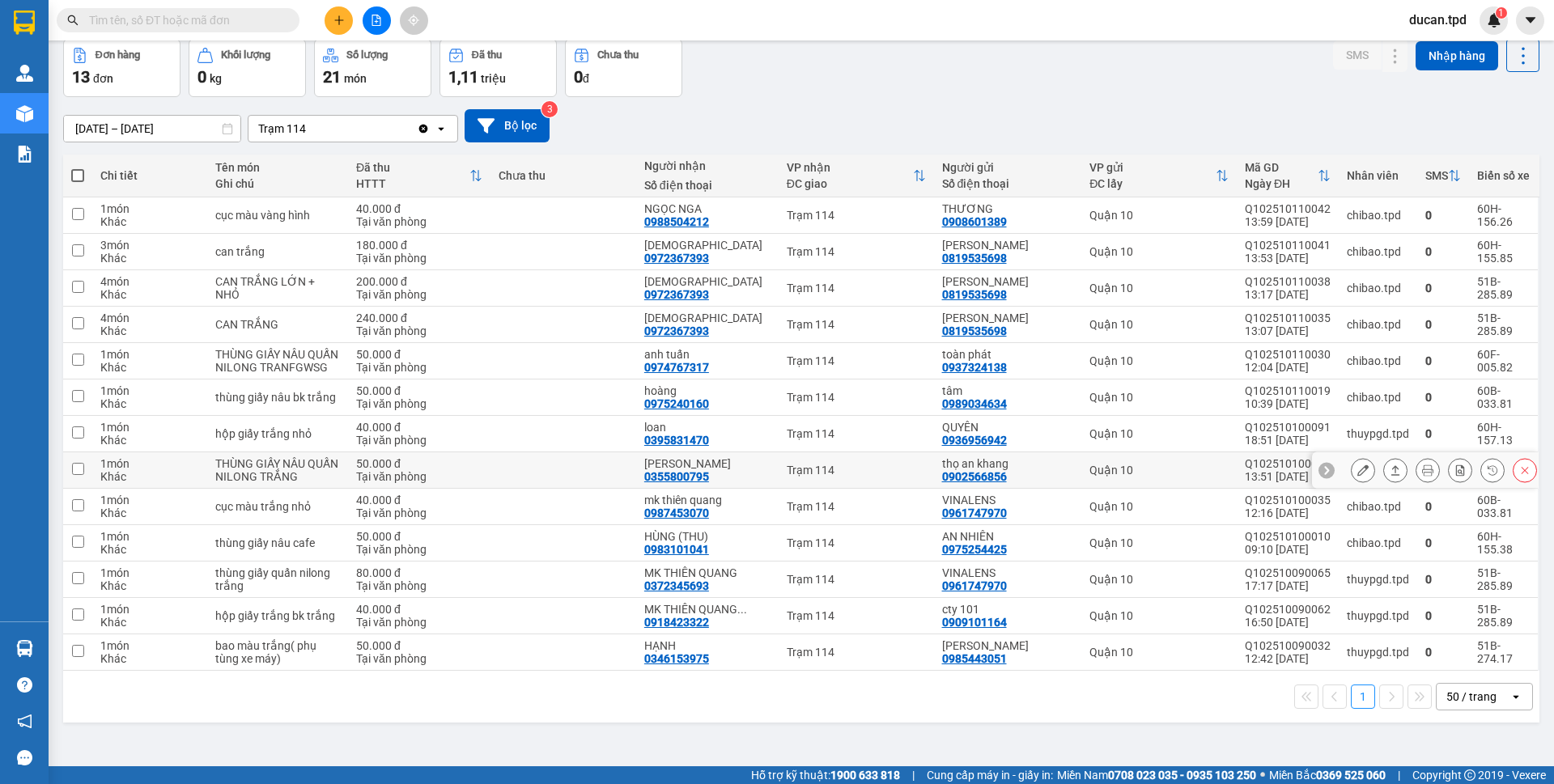
scroll to position [74, 0]
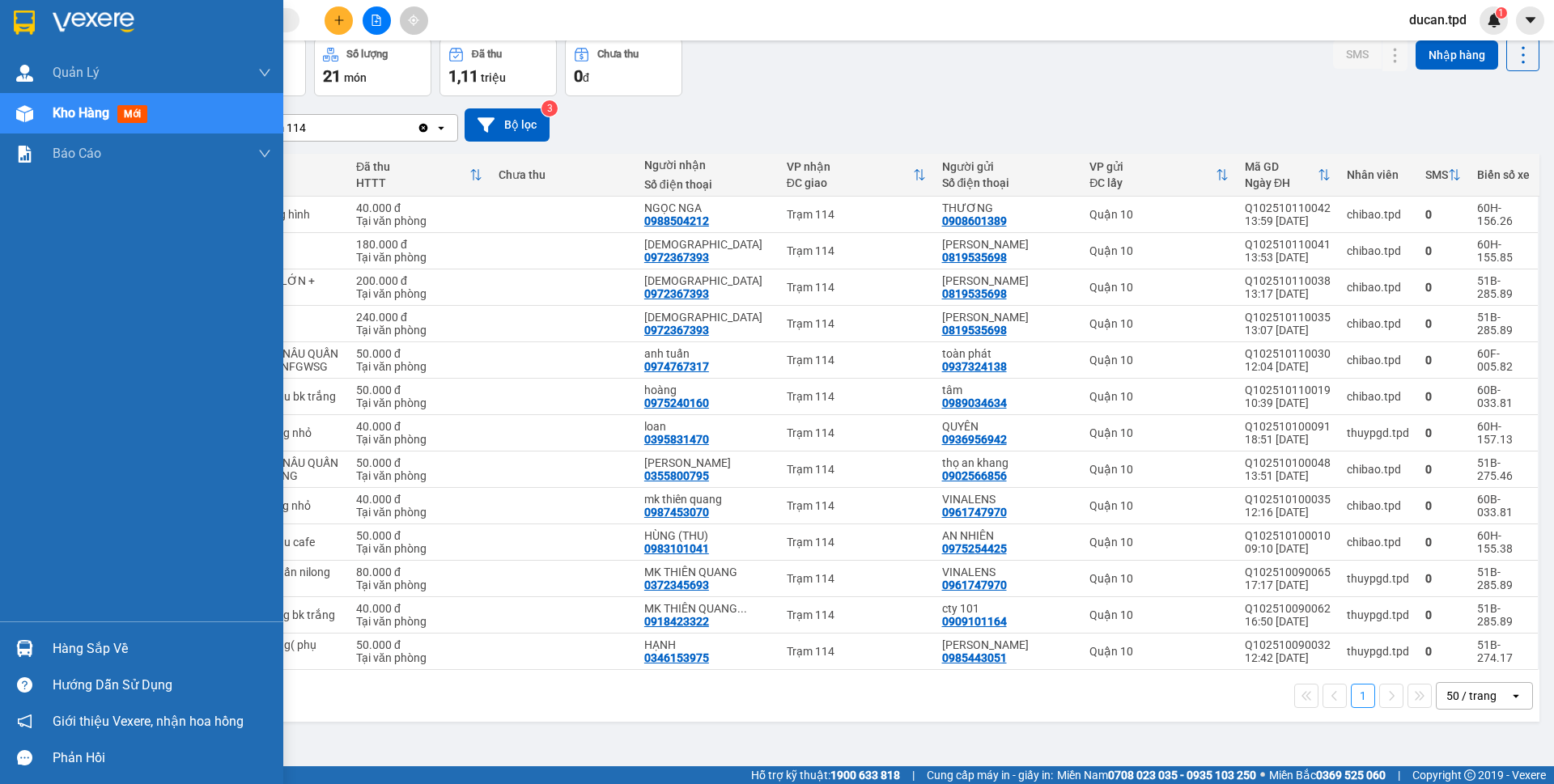
click at [42, 649] on div "Hàng sắp về" at bounding box center [141, 648] width 283 height 36
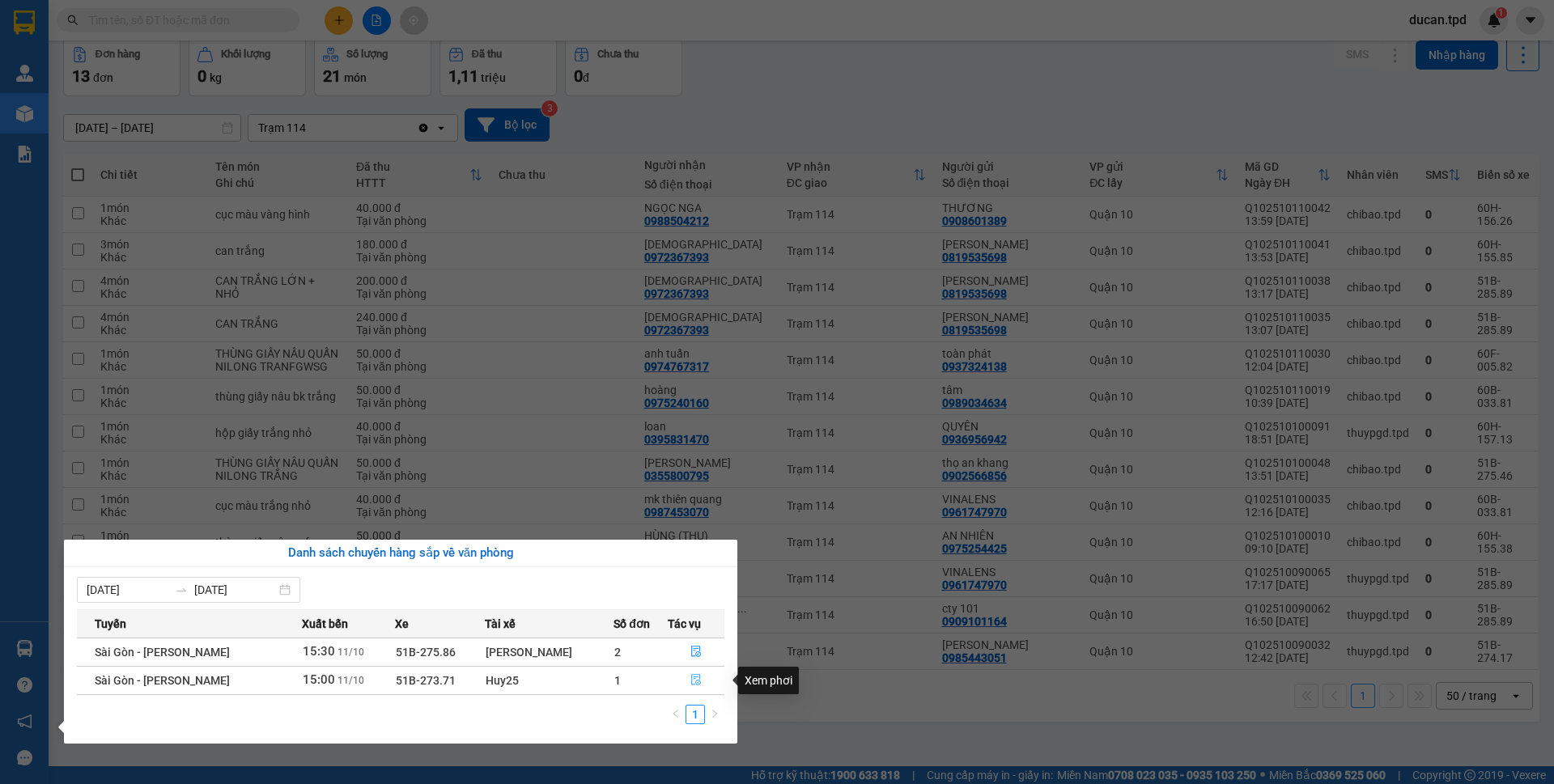
click at [690, 681] on icon "file-done" at bounding box center [696, 680] width 11 height 11
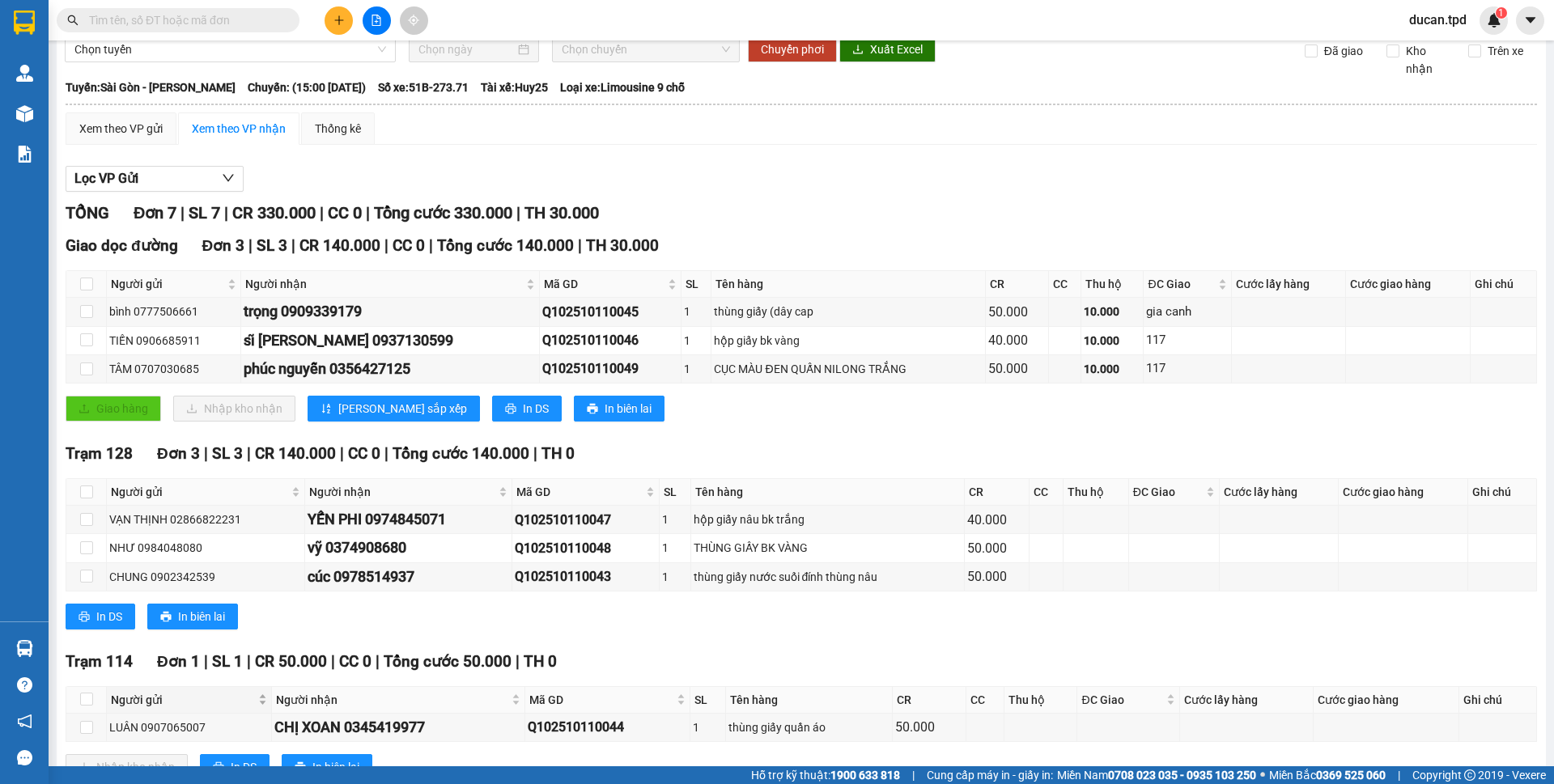
scroll to position [113, 0]
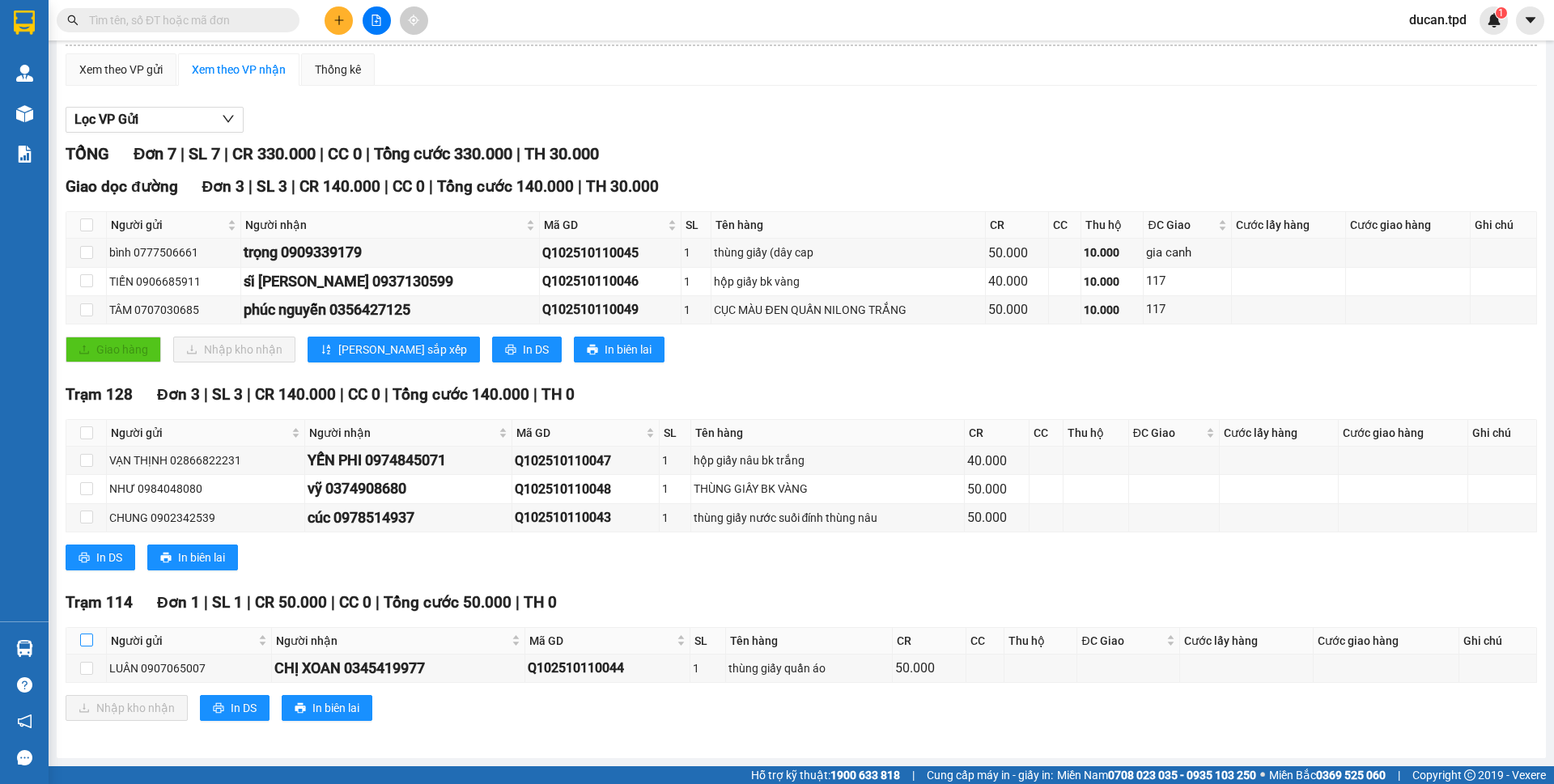
click at [88, 646] on input "checkbox" at bounding box center [87, 640] width 13 height 13
checkbox input "true"
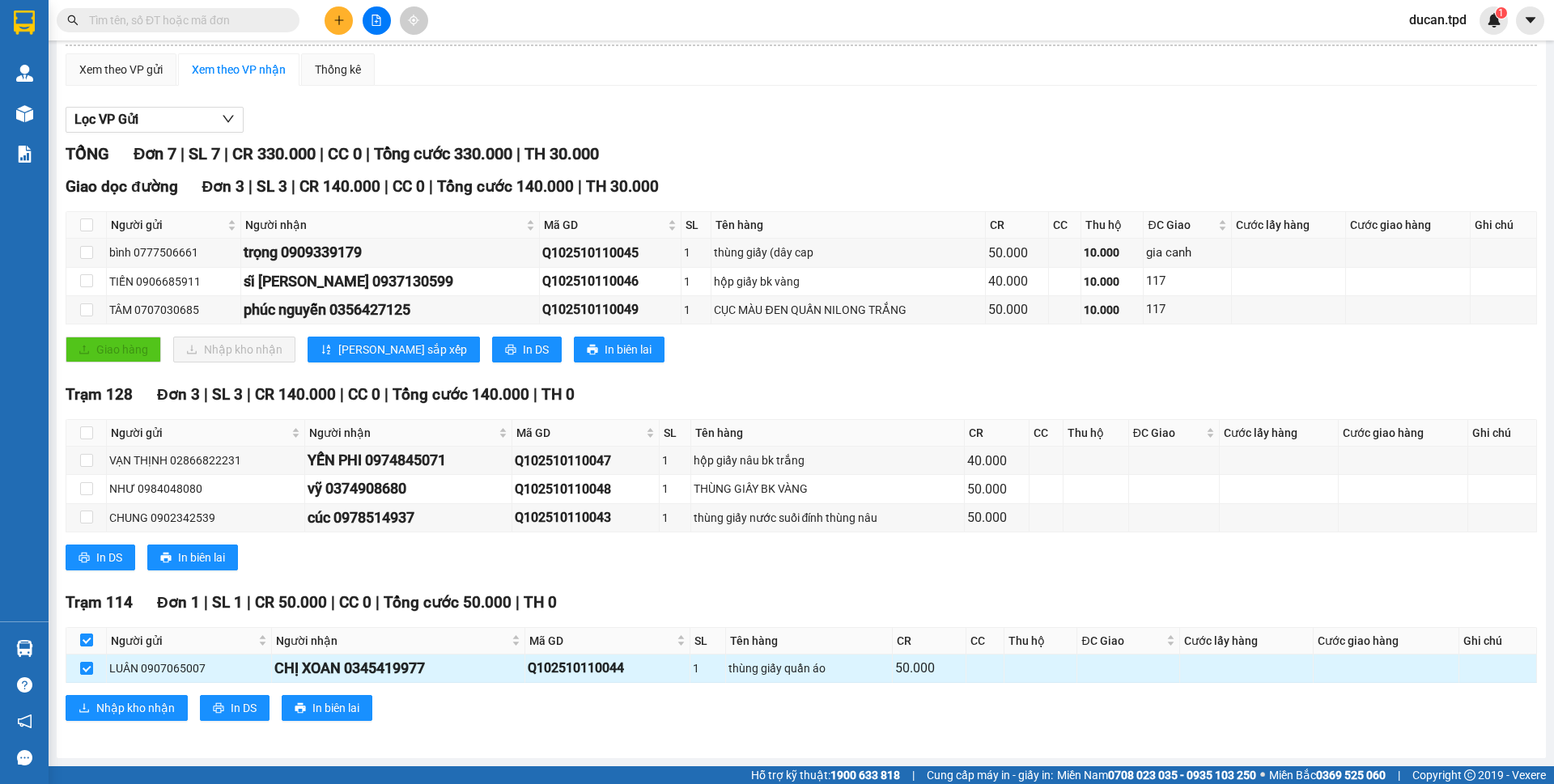
click at [370, 672] on div "CHỊ XOAN 0345419977" at bounding box center [398, 668] width 247 height 23
copy div "0345419977"
click at [225, 17] on input "text" at bounding box center [185, 20] width 191 height 18
paste input "0345419977"
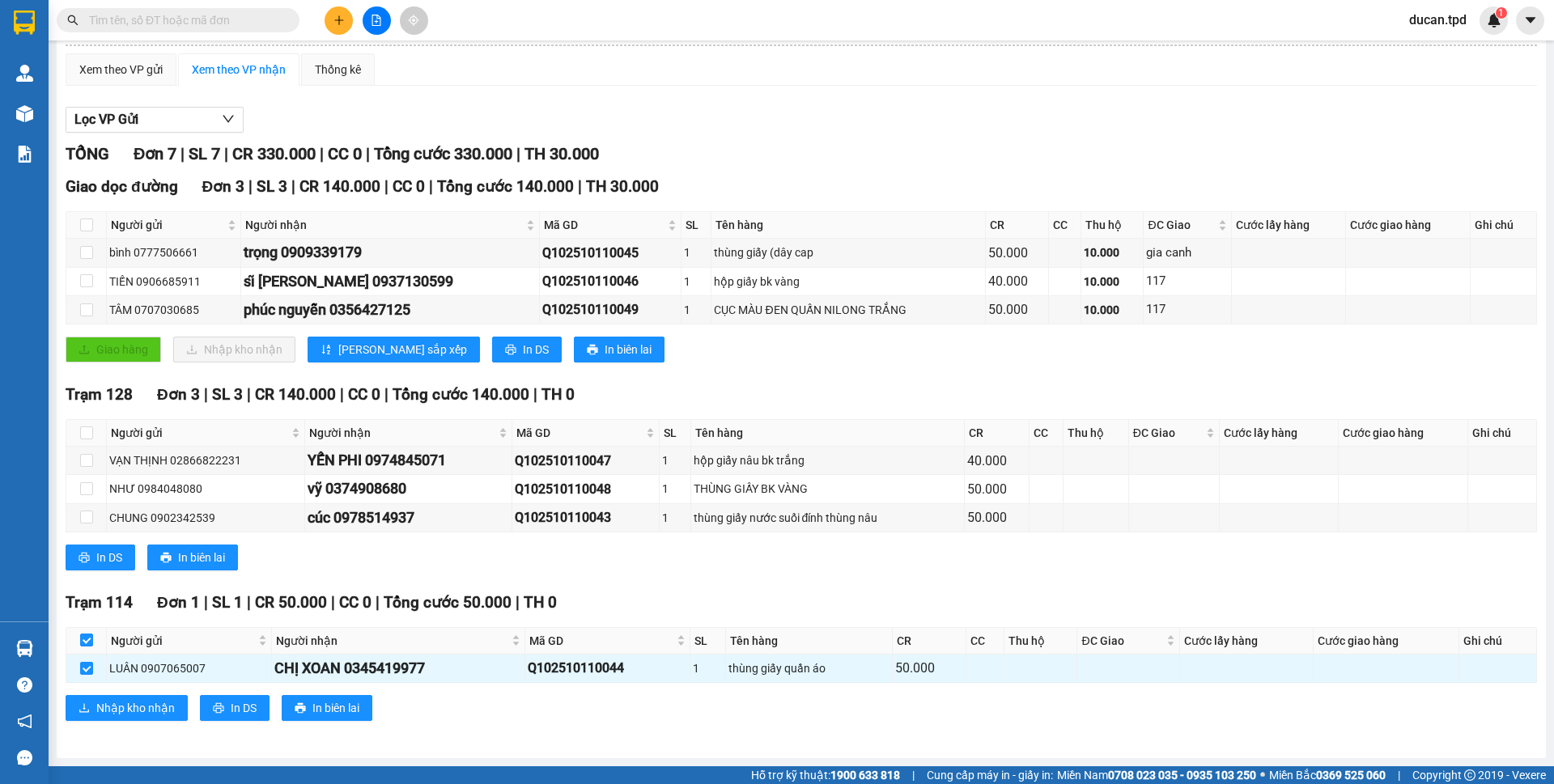
type input "0345419977"
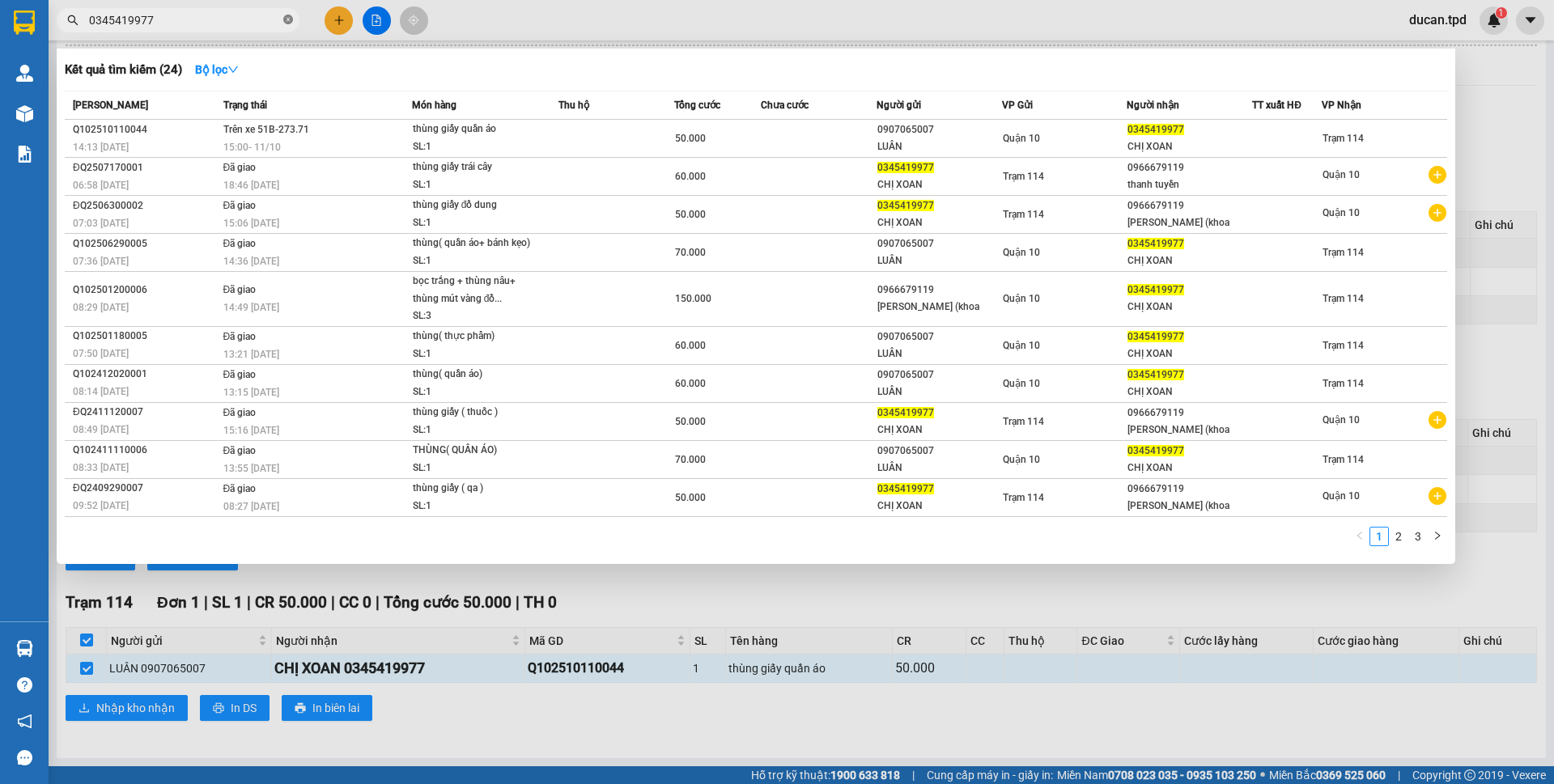
click at [286, 19] on icon "close-circle" at bounding box center [288, 19] width 10 height 10
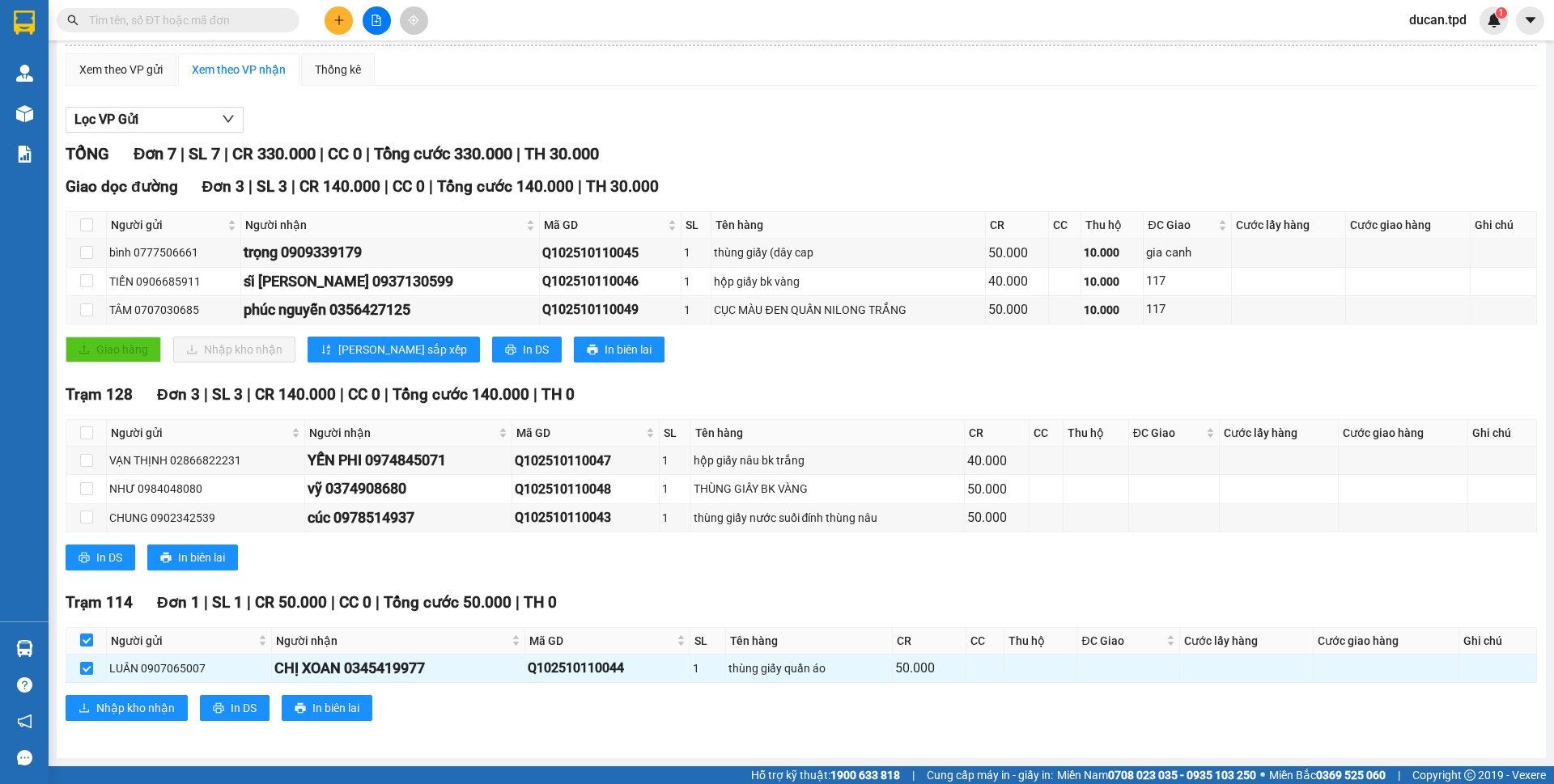
click at [124, 691] on div "Trạm 114 Đơn 1 | SL 1 | CR 50.000 | CC 0 | Tổng cước 50.000 | TH 0 Người gửi Ng…" at bounding box center [801, 661] width 1471 height 142
click at [125, 705] on span "Nhập kho nhận" at bounding box center [135, 708] width 79 height 18
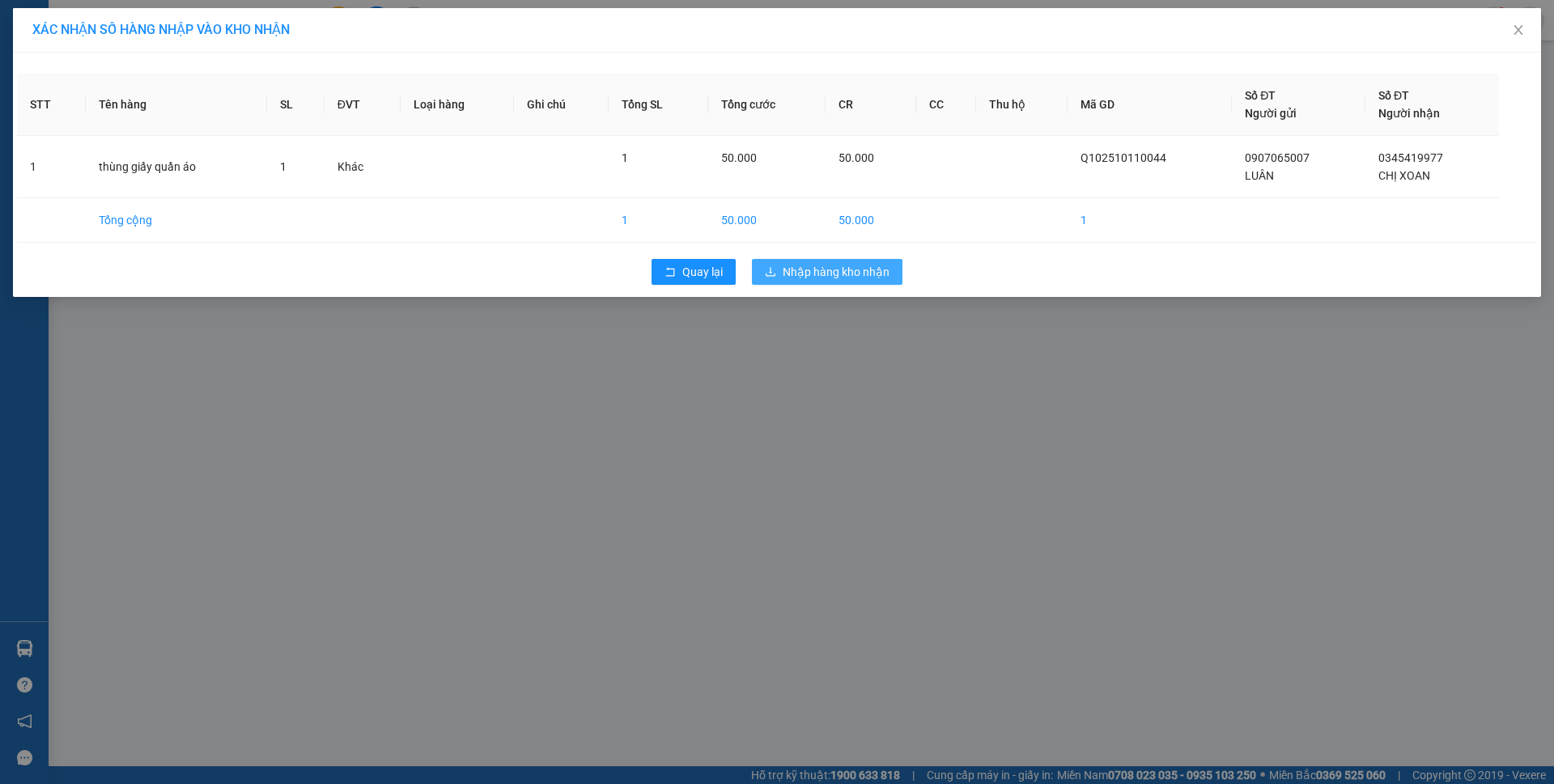
click at [842, 281] on button "Nhập hàng kho nhận" at bounding box center [827, 271] width 150 height 26
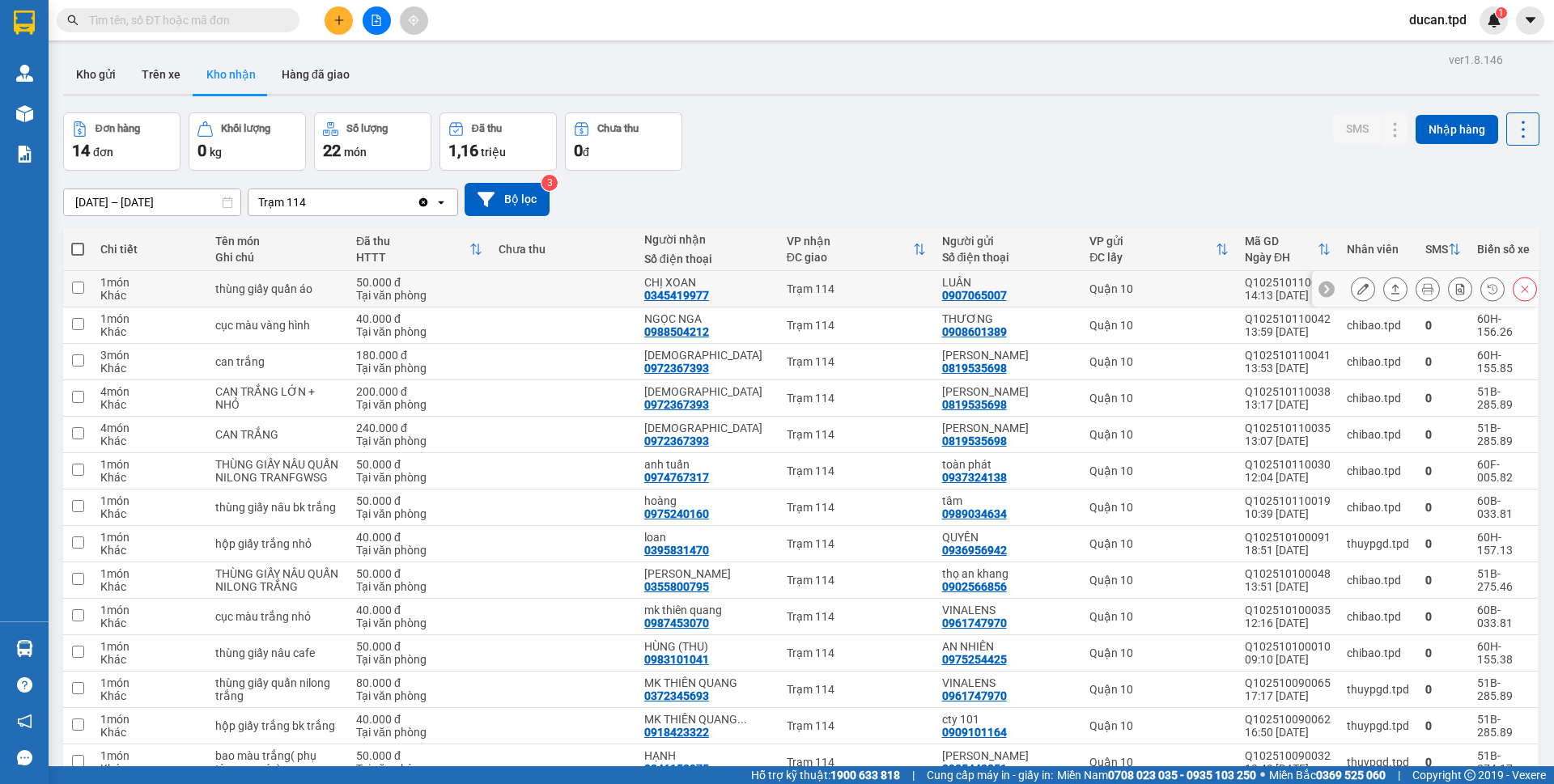
click at [1352, 283] on button at bounding box center [1363, 290] width 23 height 28
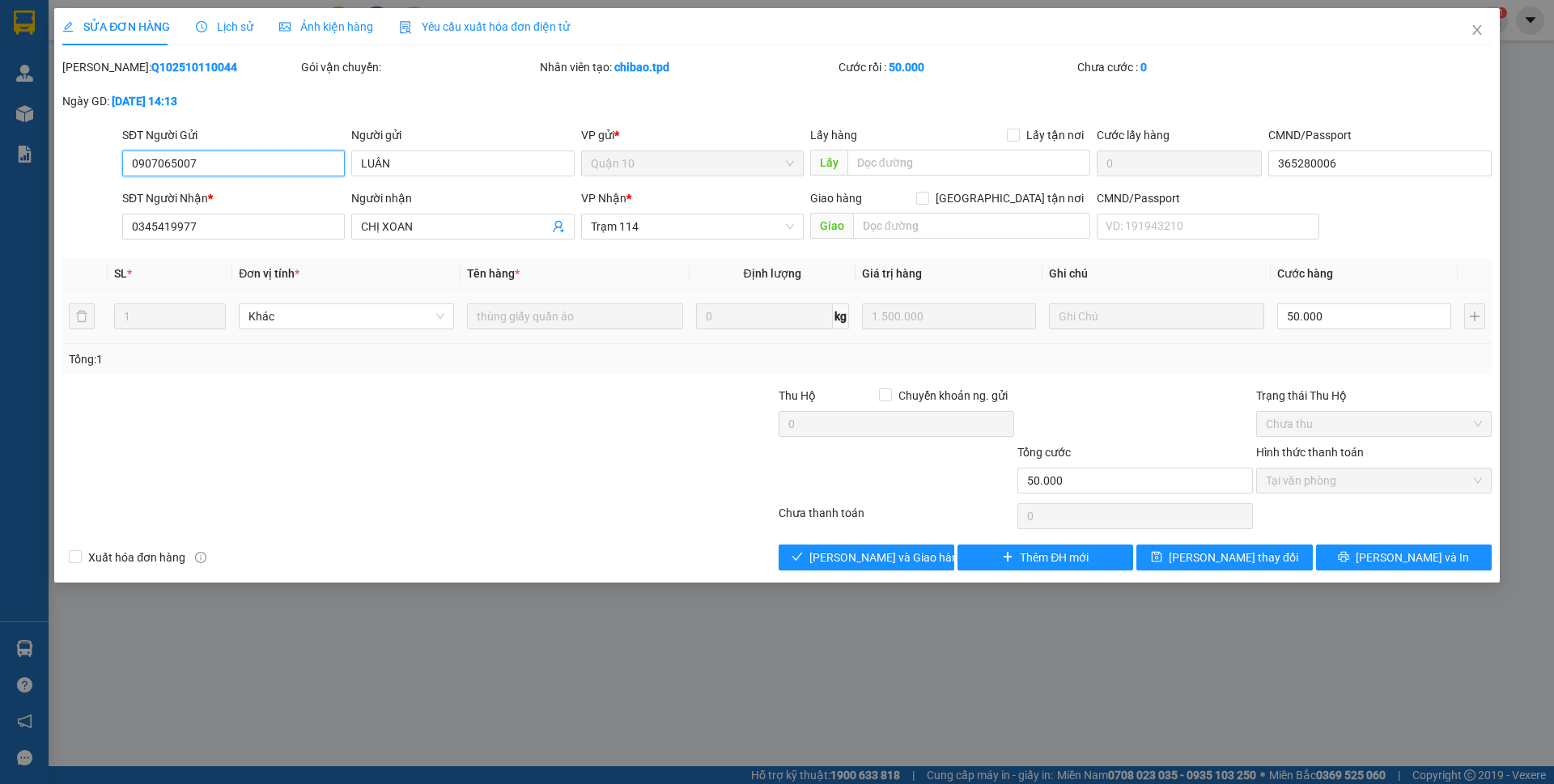
type input "0907065007"
type input "LUÂN"
type input "365280006"
type input "0345419977"
type input "CHỊ XOAN"
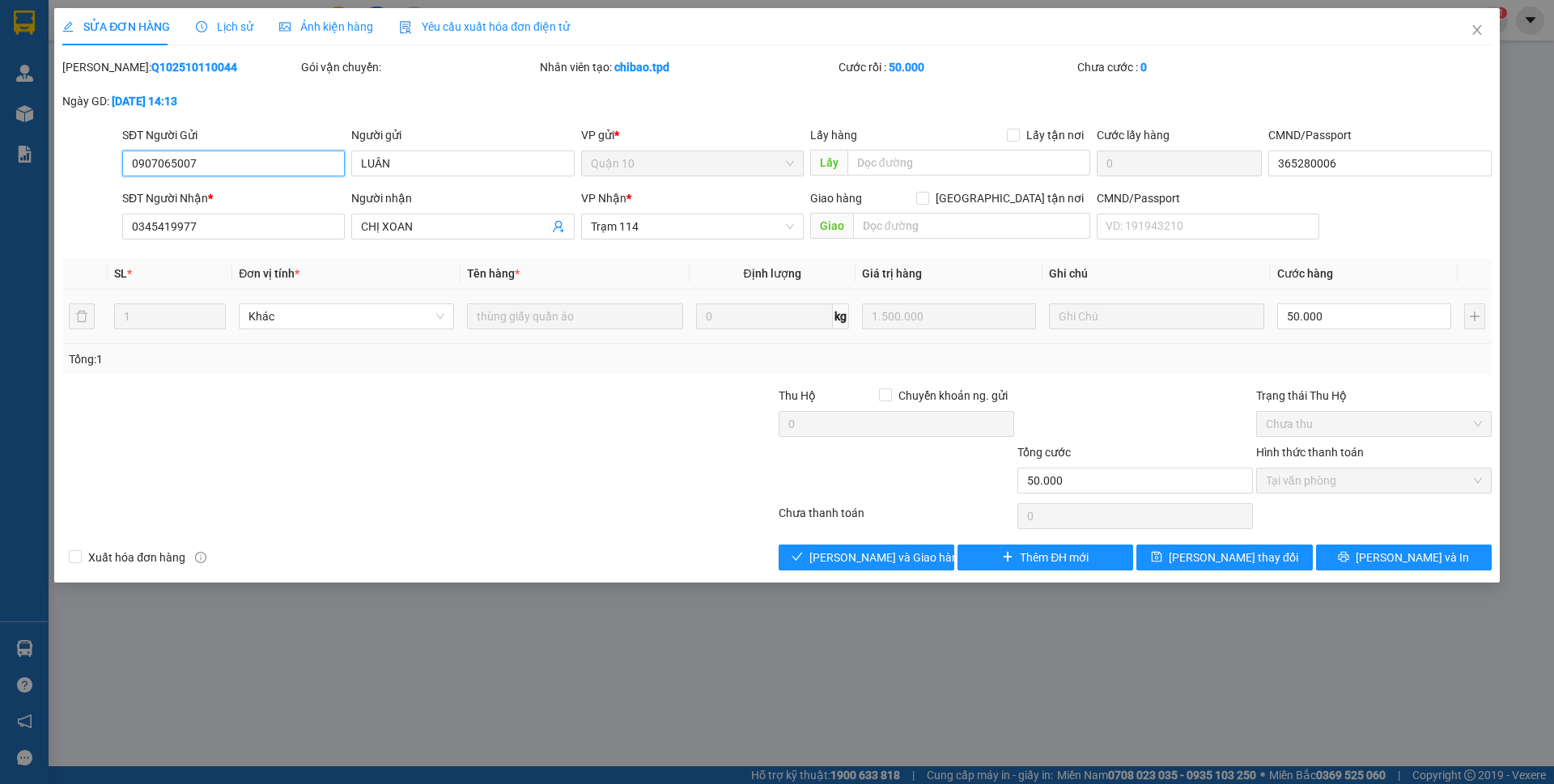
type input "50.000"
click at [859, 560] on span "Giao hàng" at bounding box center [875, 557] width 52 height 18
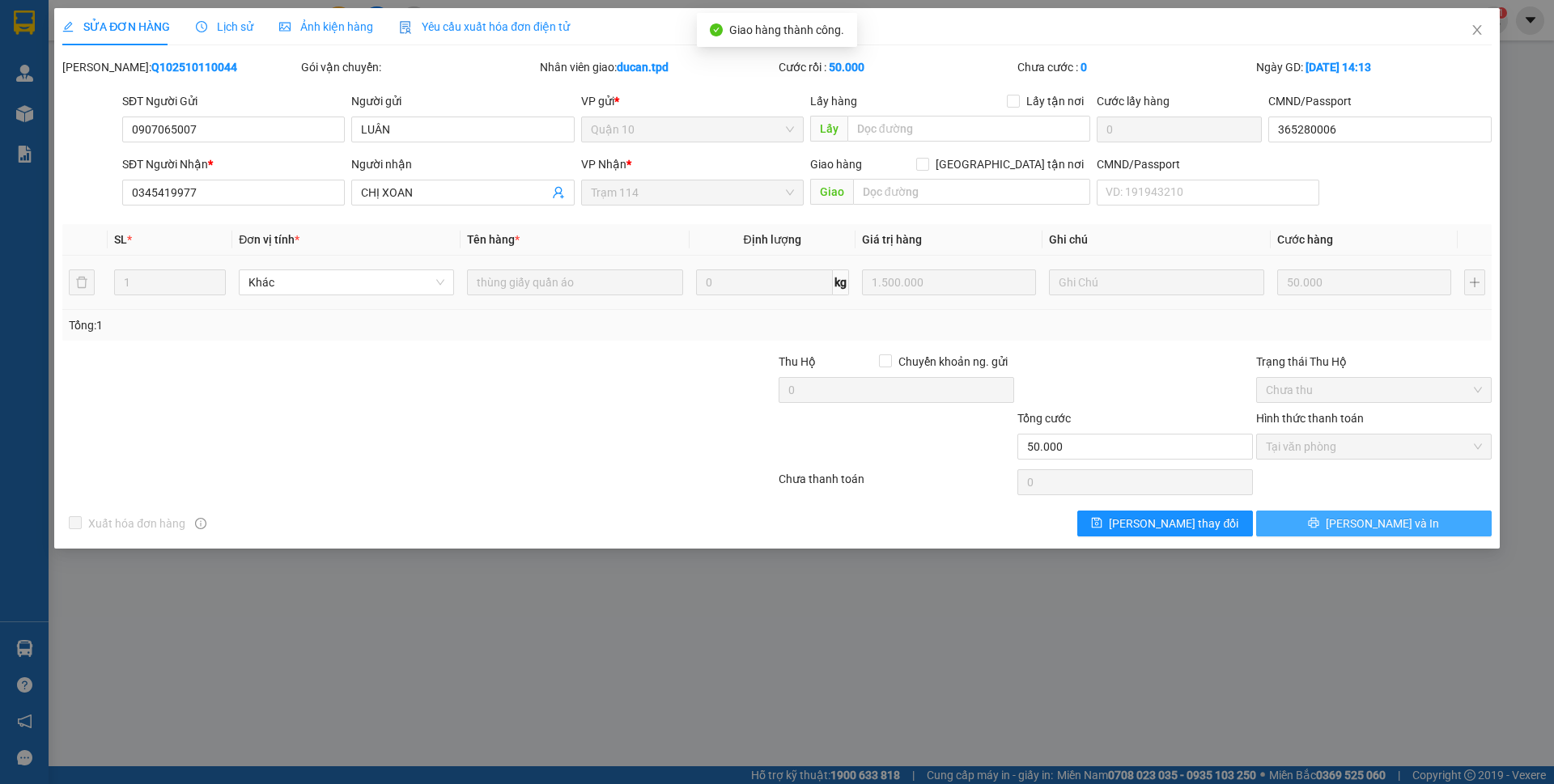
click at [1399, 531] on span "[PERSON_NAME] và In" at bounding box center [1382, 524] width 113 height 18
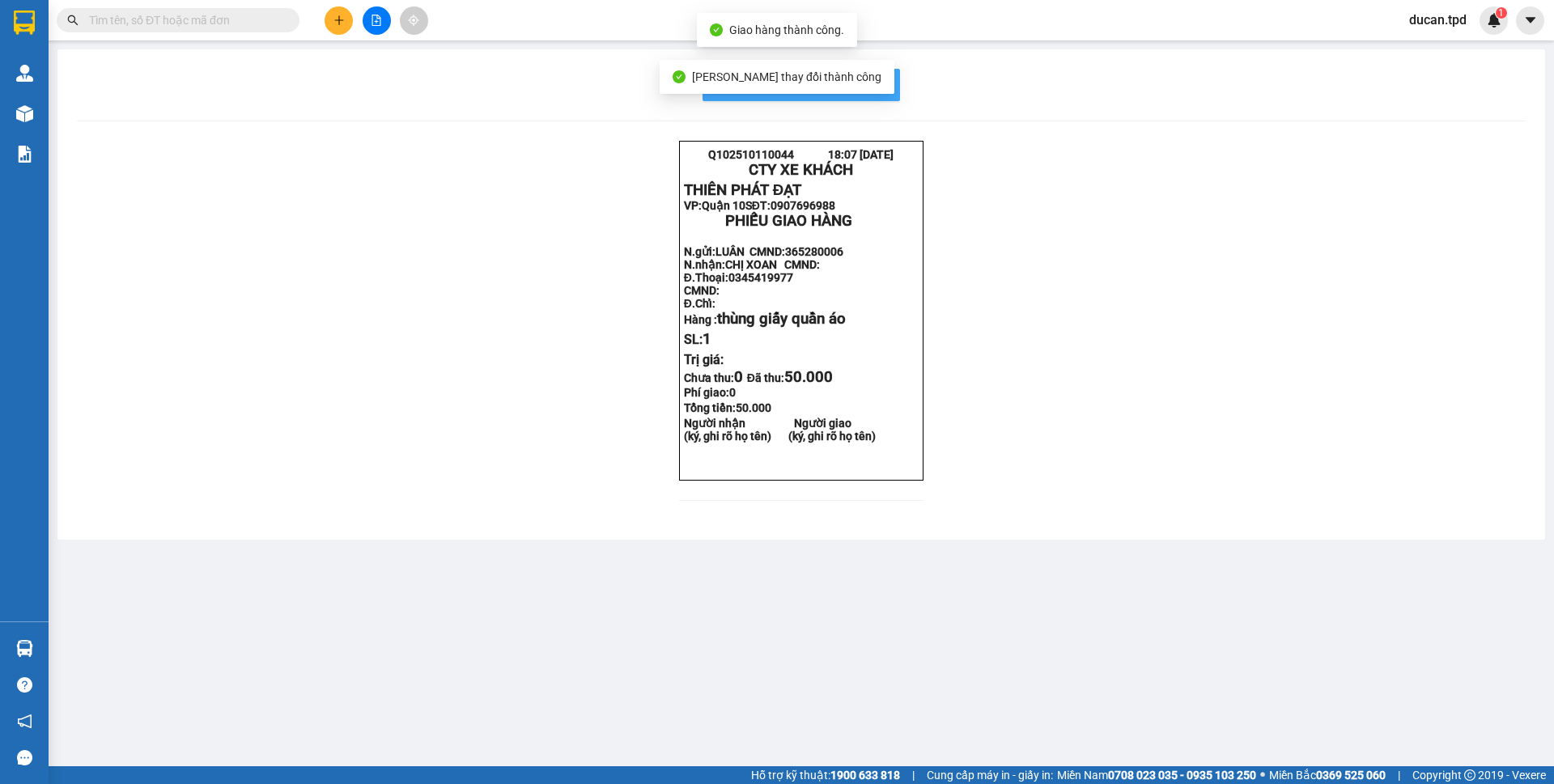
click at [893, 98] on button "In mẫu biên lai tự cấu hình" at bounding box center [802, 85] width 198 height 33
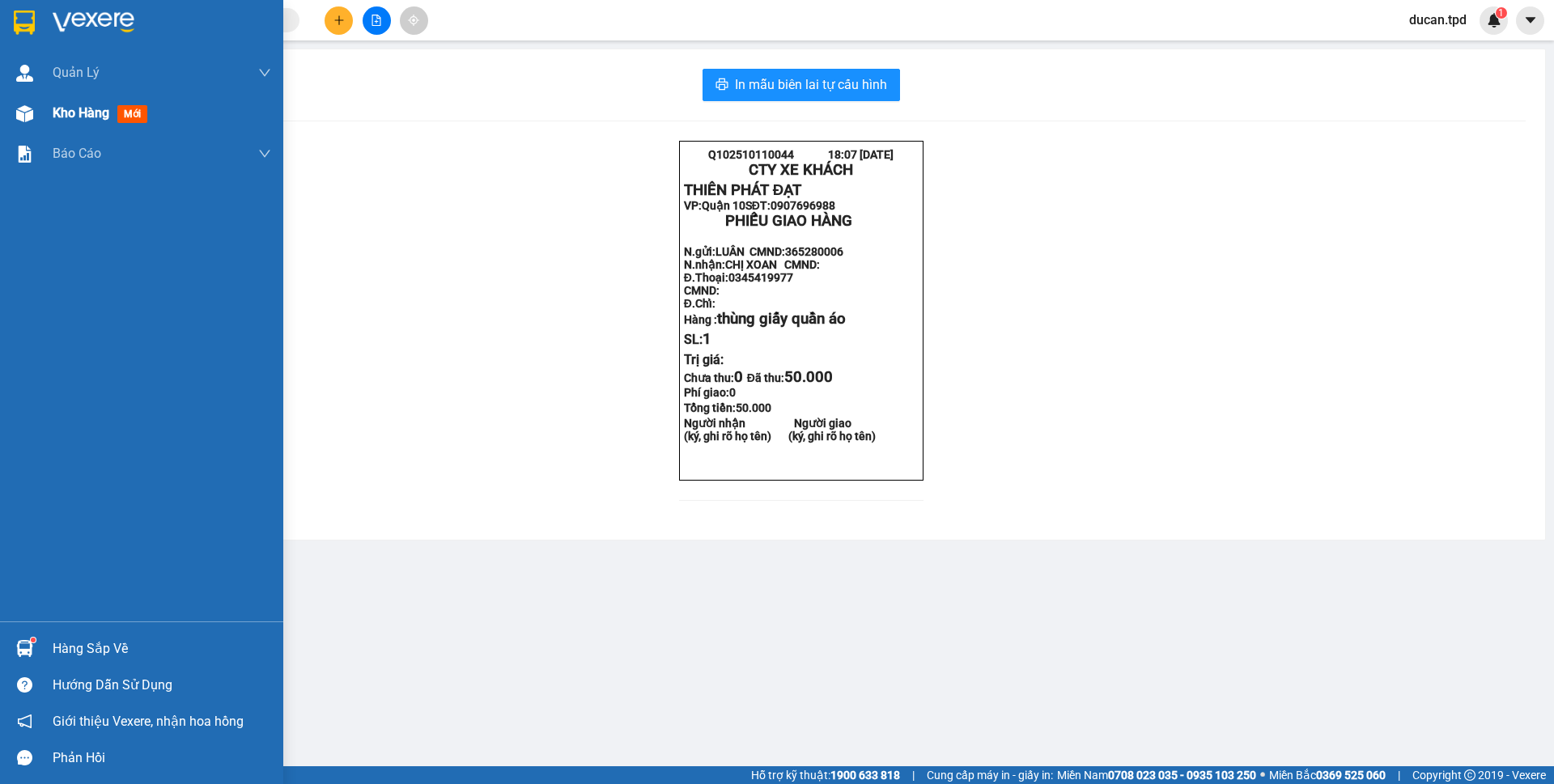
click at [2, 114] on div "Kho hàng mới" at bounding box center [141, 113] width 283 height 41
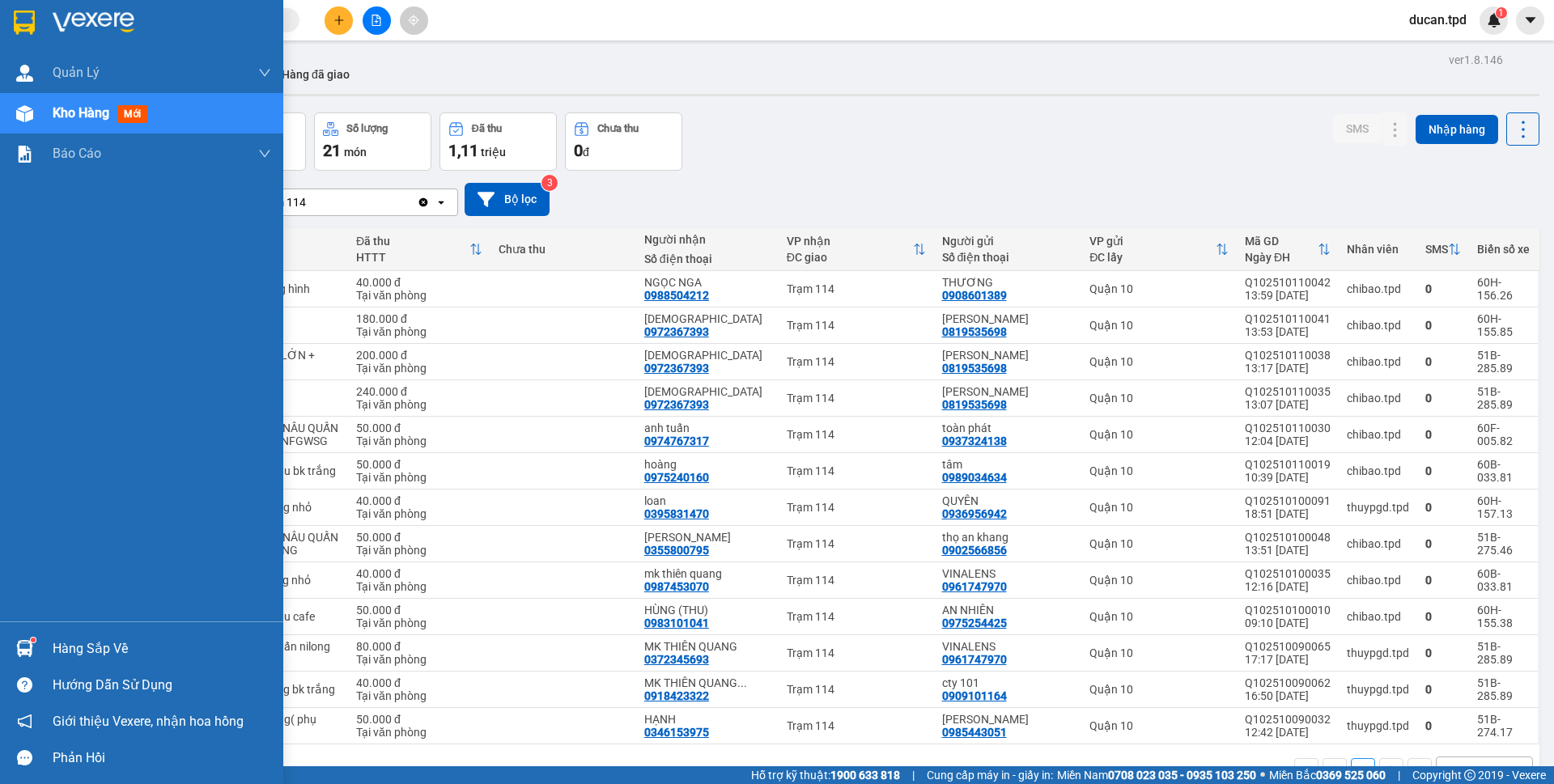
click at [52, 660] on div "Hàng sắp về" at bounding box center [141, 648] width 283 height 36
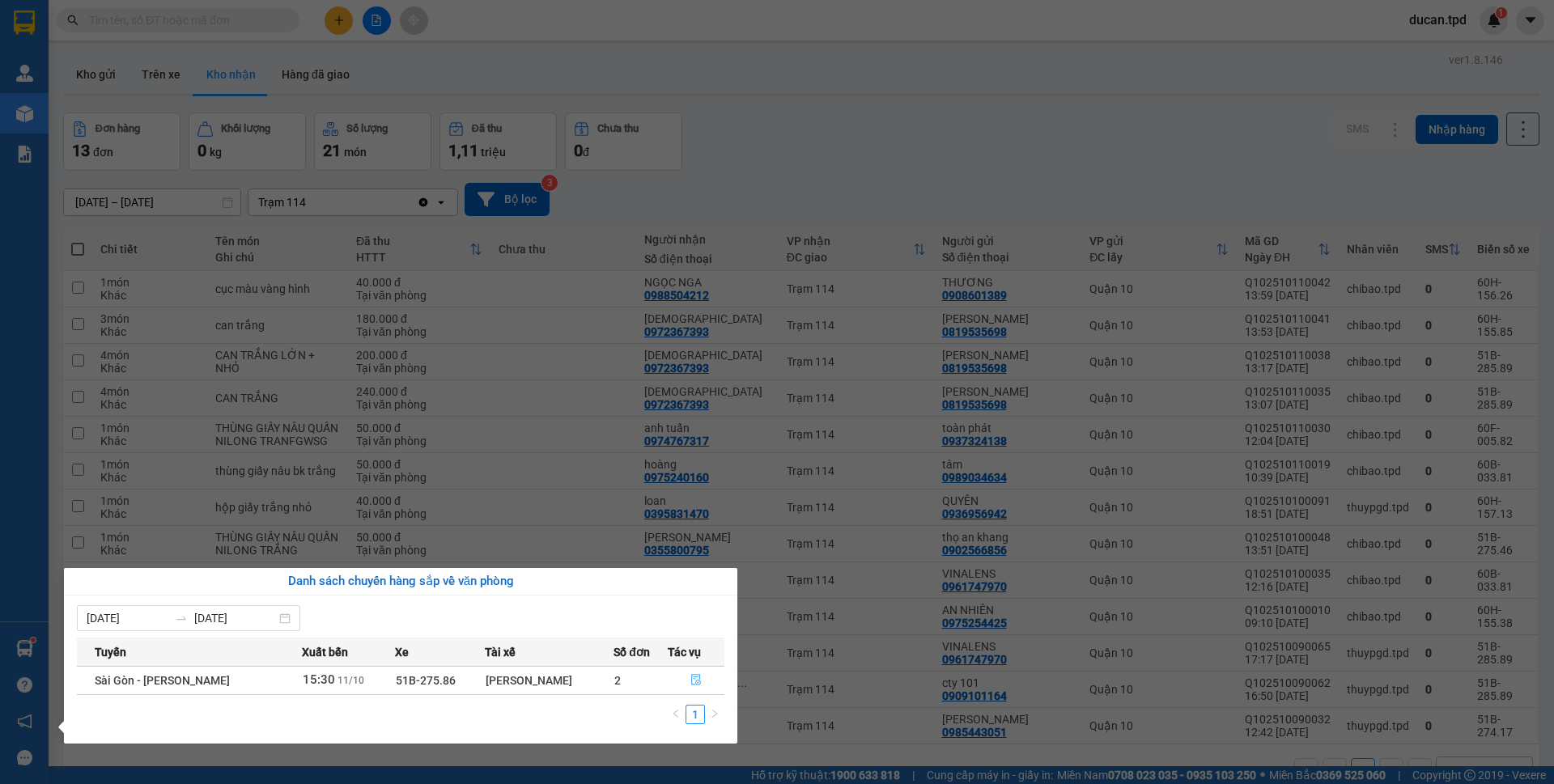
click at [705, 681] on button "button" at bounding box center [696, 680] width 55 height 26
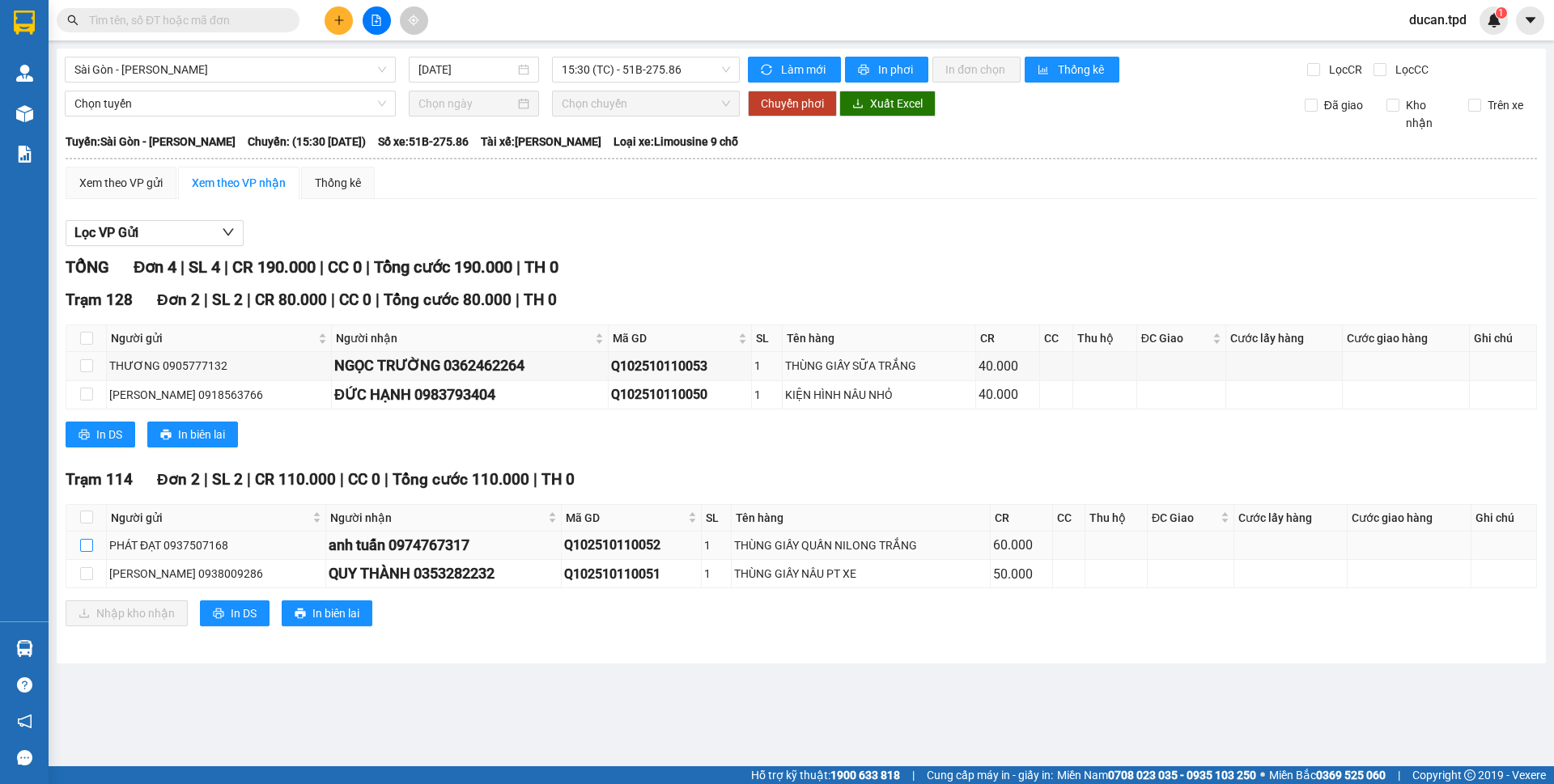
click at [87, 539] on input "checkbox" at bounding box center [87, 545] width 13 height 13
checkbox input "true"
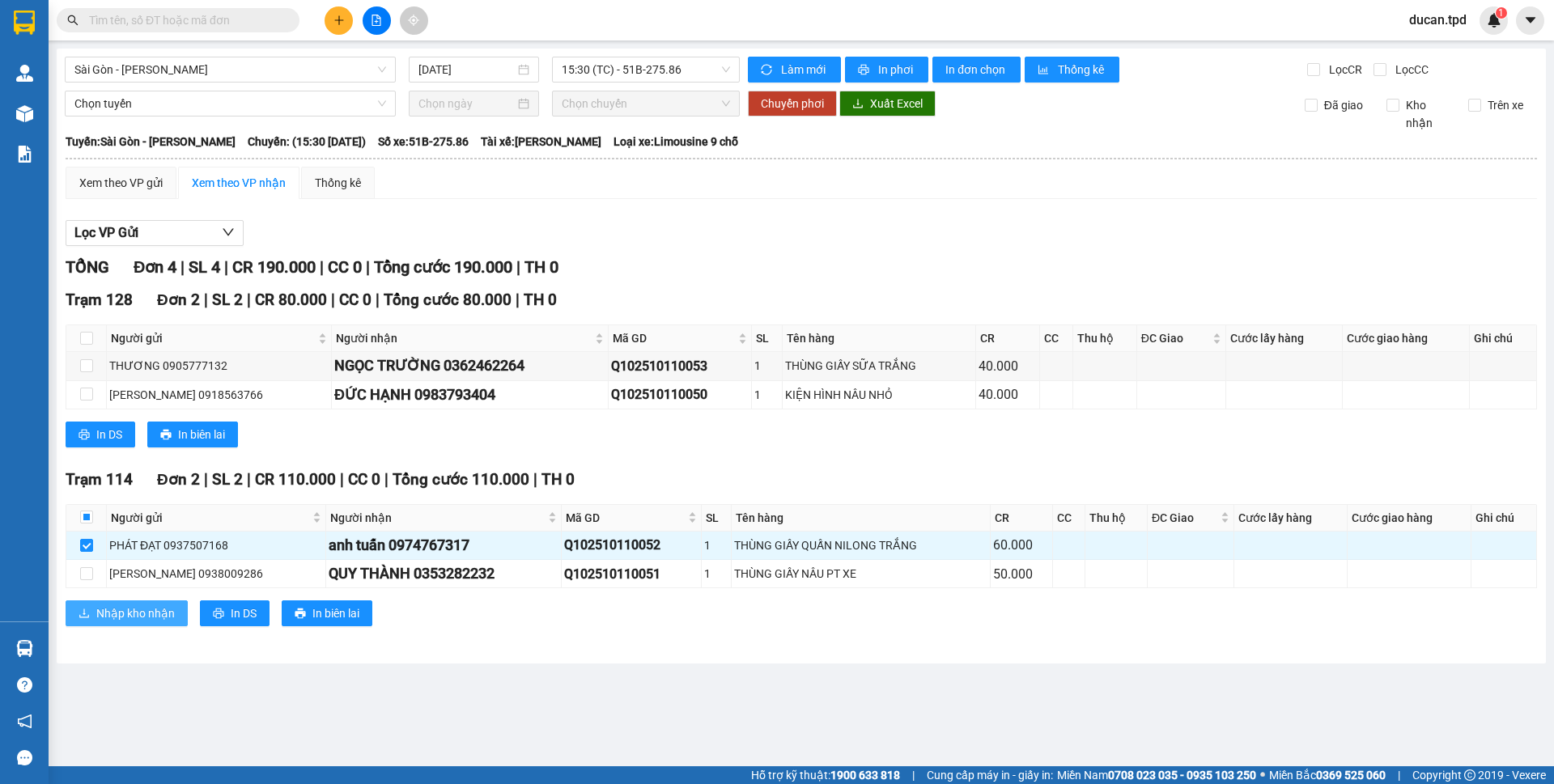
click at [147, 619] on span "Nhập kho nhận" at bounding box center [135, 614] width 79 height 18
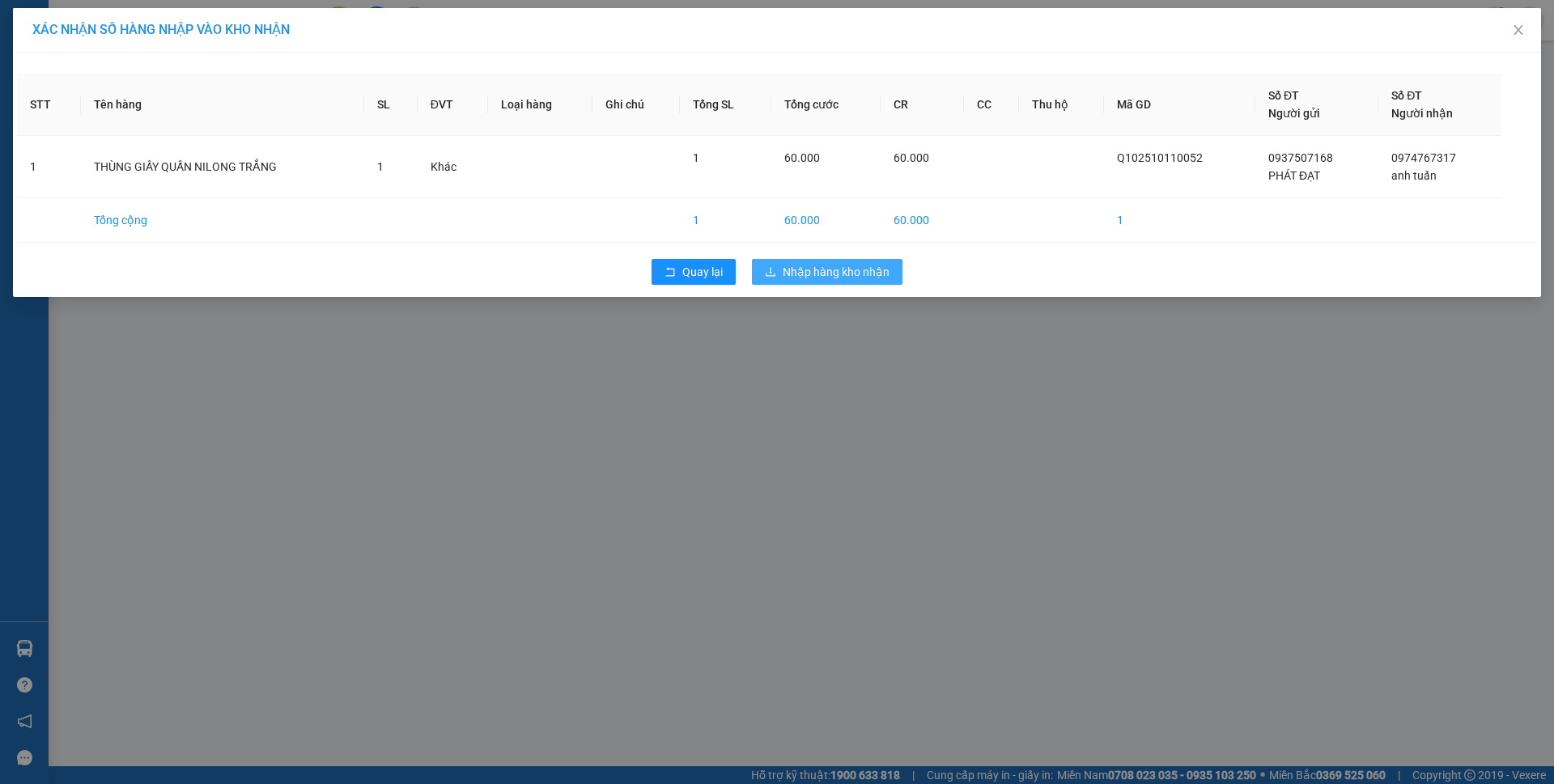
click at [811, 268] on span "Nhập hàng kho nhận" at bounding box center [835, 272] width 107 height 18
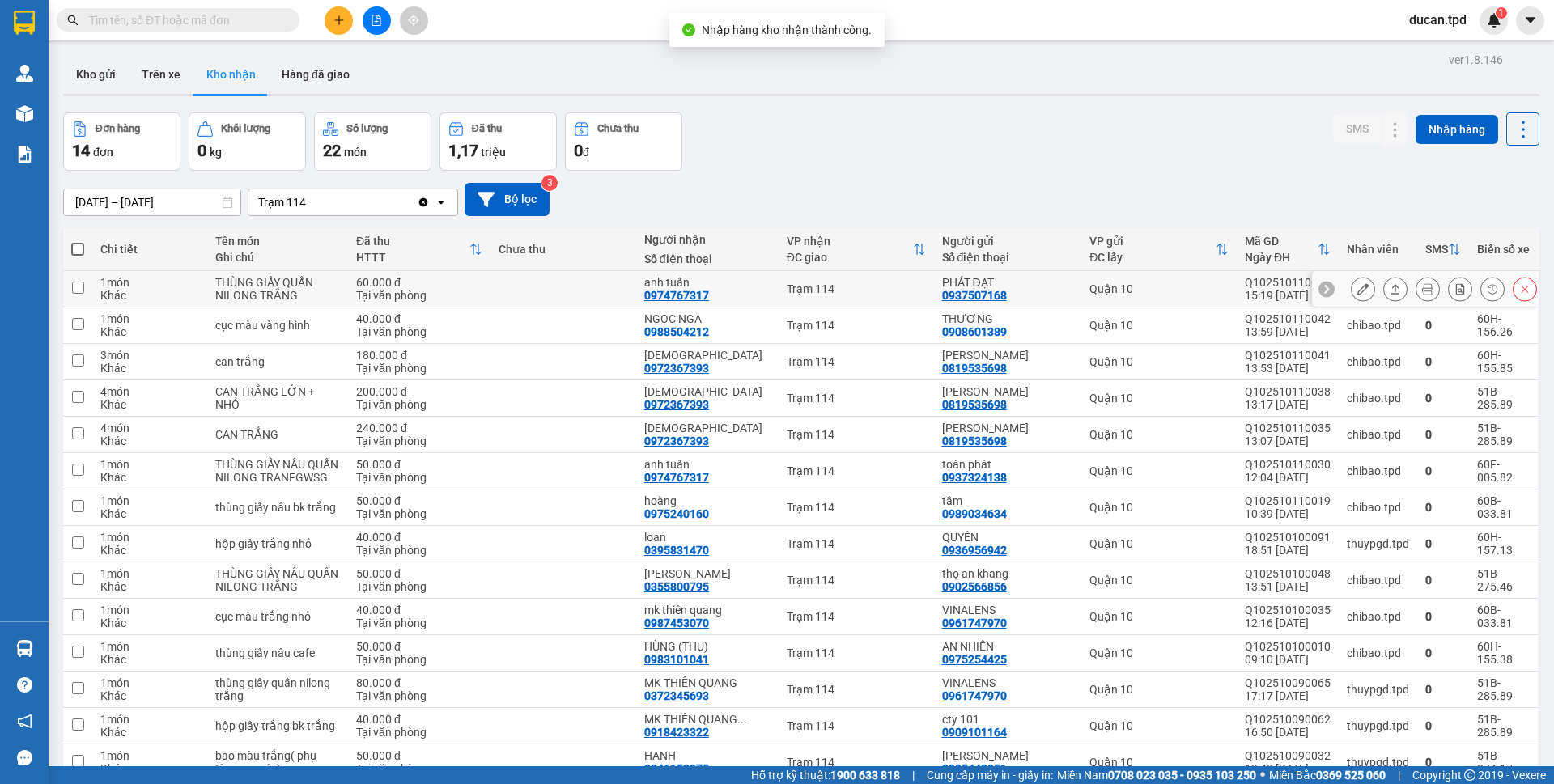
click at [1357, 284] on icon at bounding box center [1362, 289] width 11 height 11
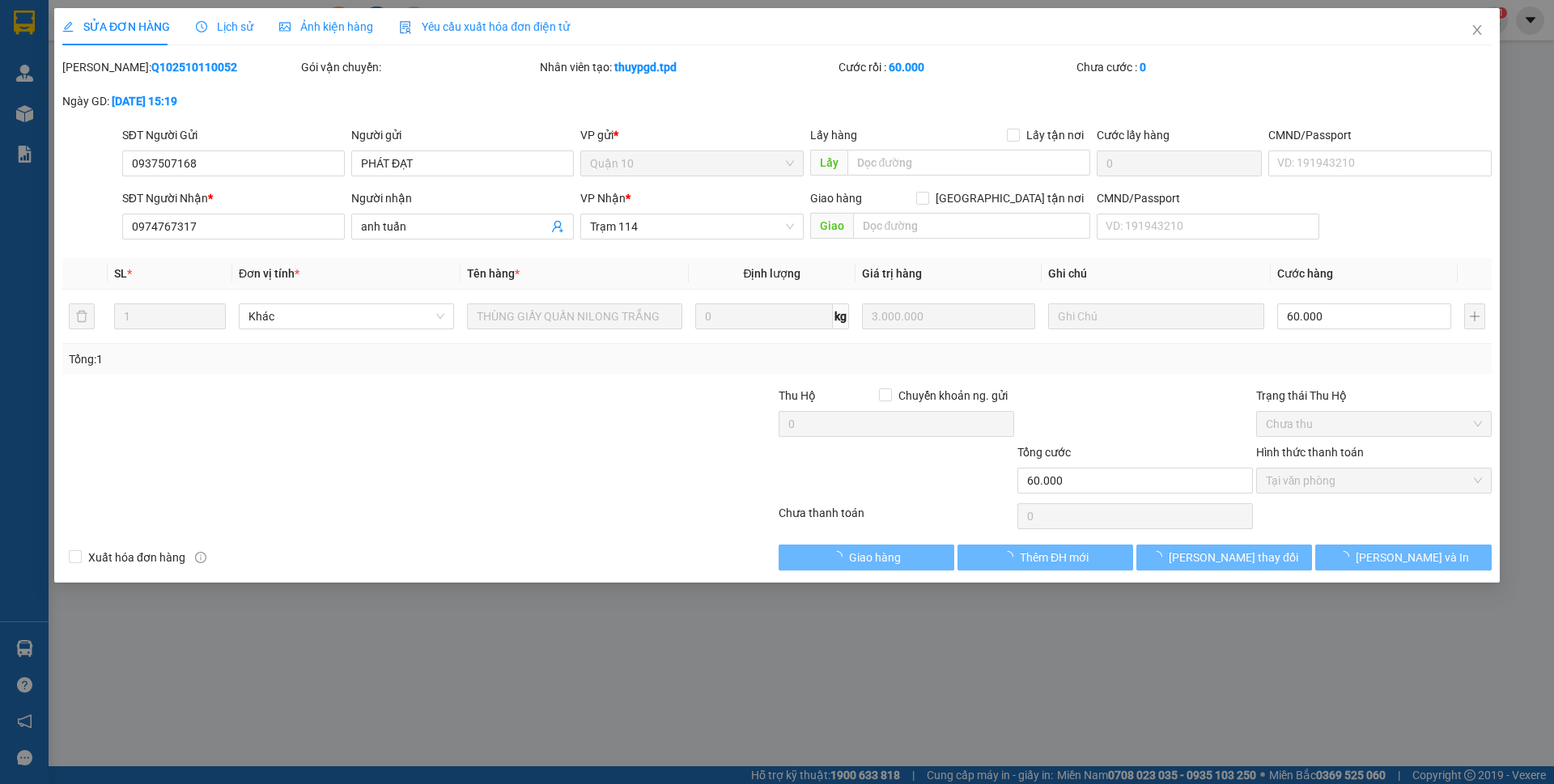
type input "0937507168"
type input "PHÁT ĐẠT"
type input "0974767317"
type input "anh tuấn"
type input "60.000"
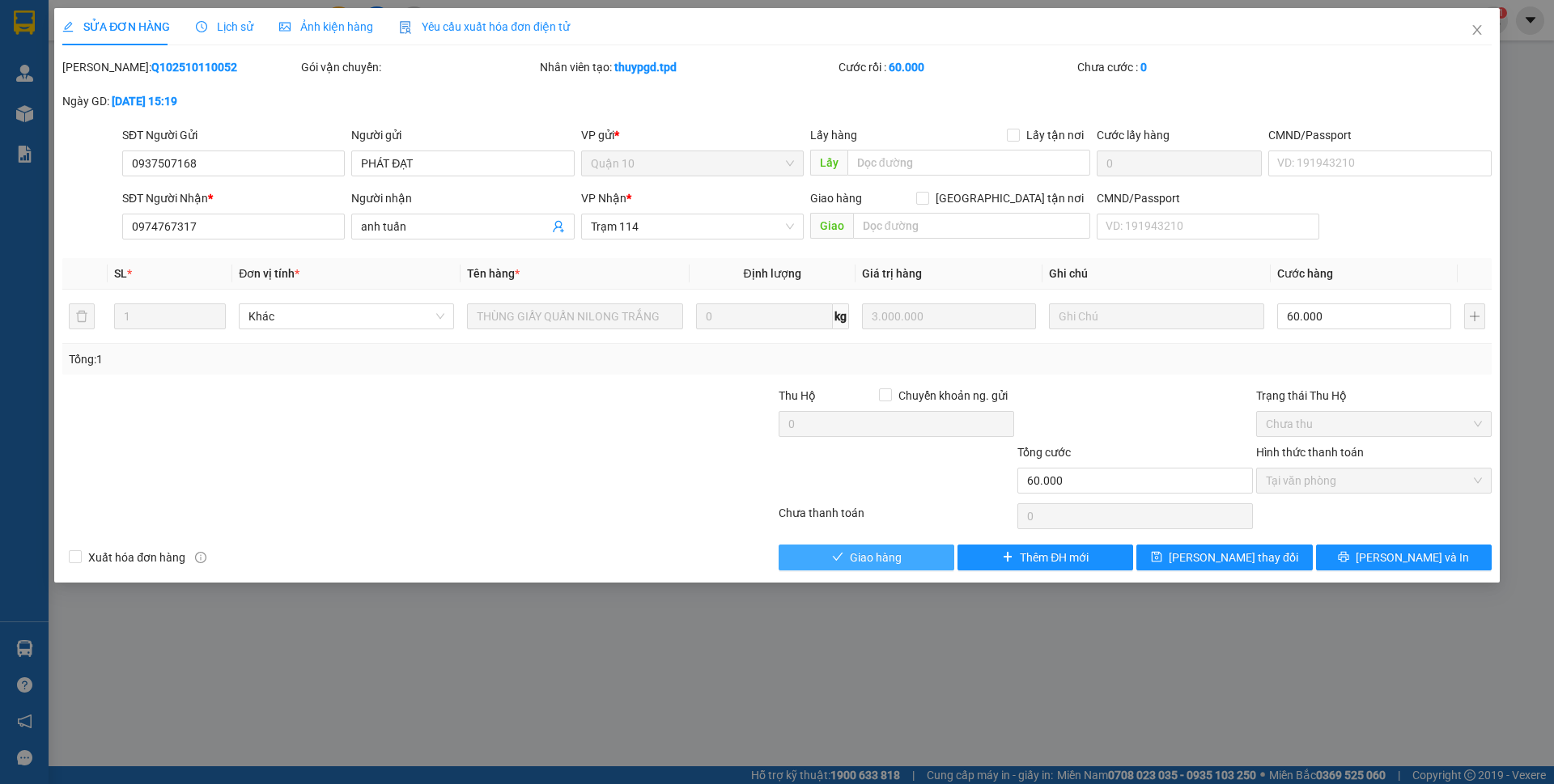
click at [902, 557] on button "Giao hàng" at bounding box center [866, 557] width 176 height 26
click at [901, 557] on span "Giao hàng" at bounding box center [875, 557] width 52 height 18
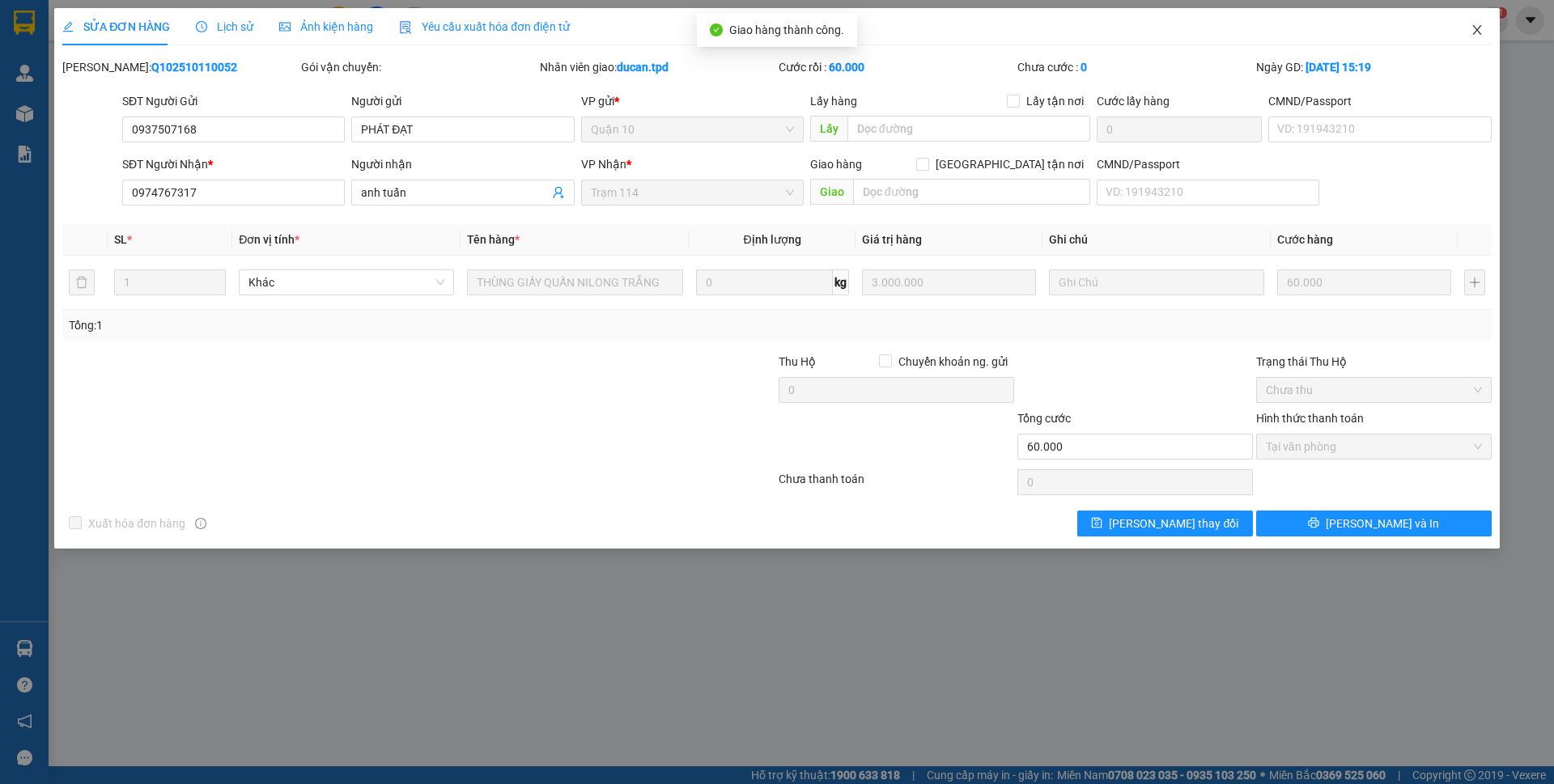
click at [1487, 24] on span "Close" at bounding box center [1476, 30] width 45 height 45
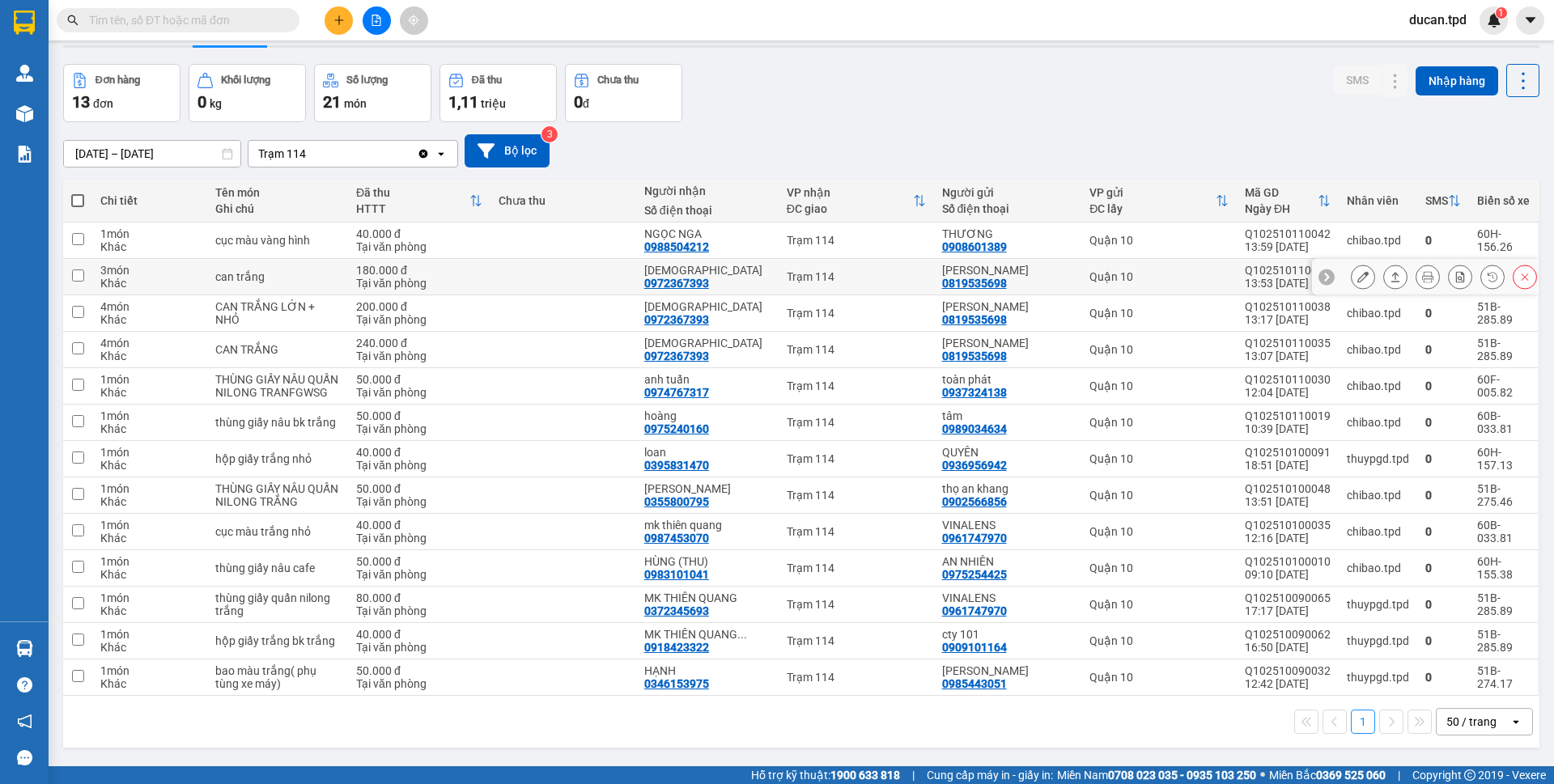
scroll to position [74, 0]
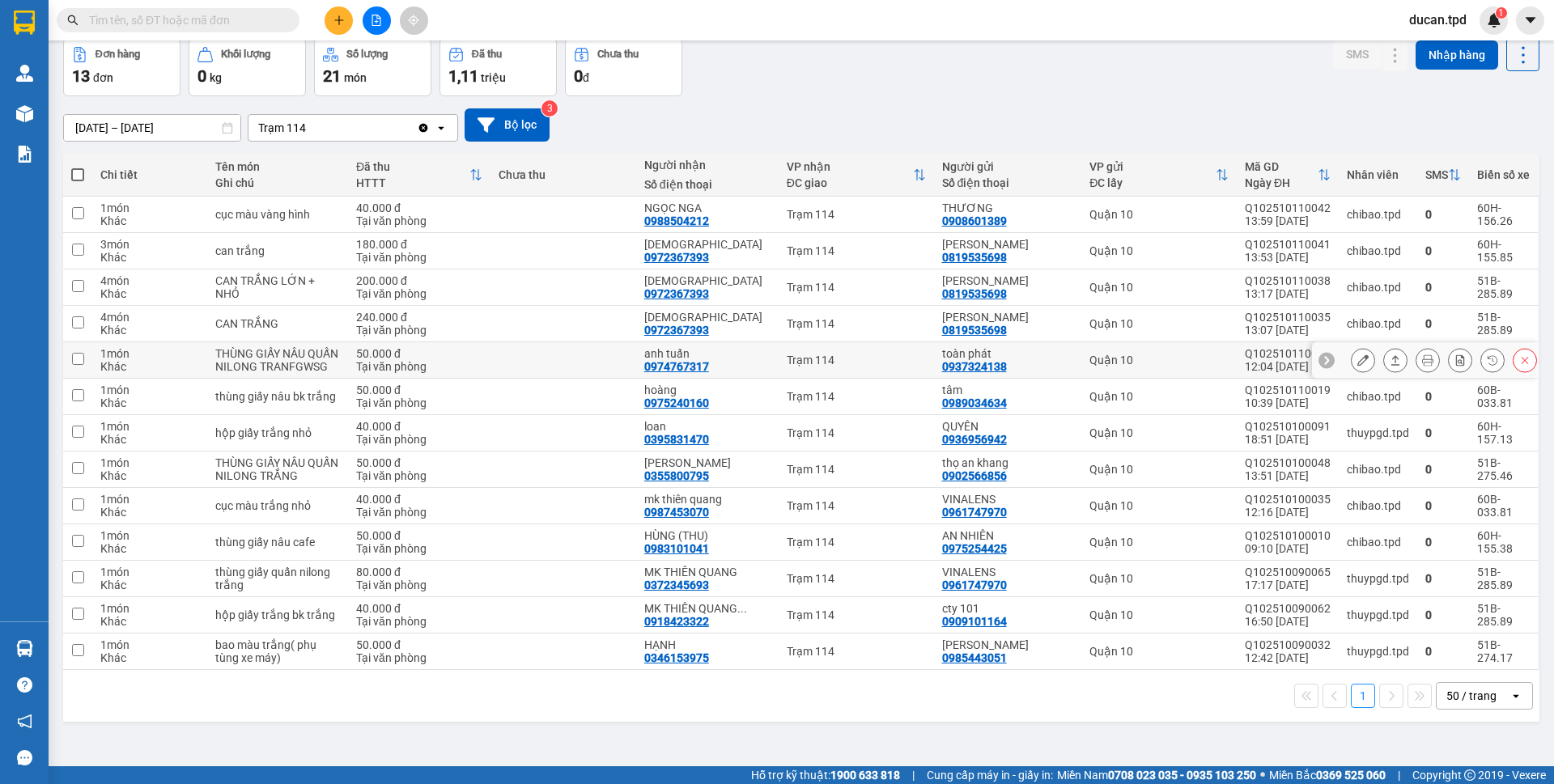
click at [1357, 362] on icon at bounding box center [1362, 359] width 11 height 11
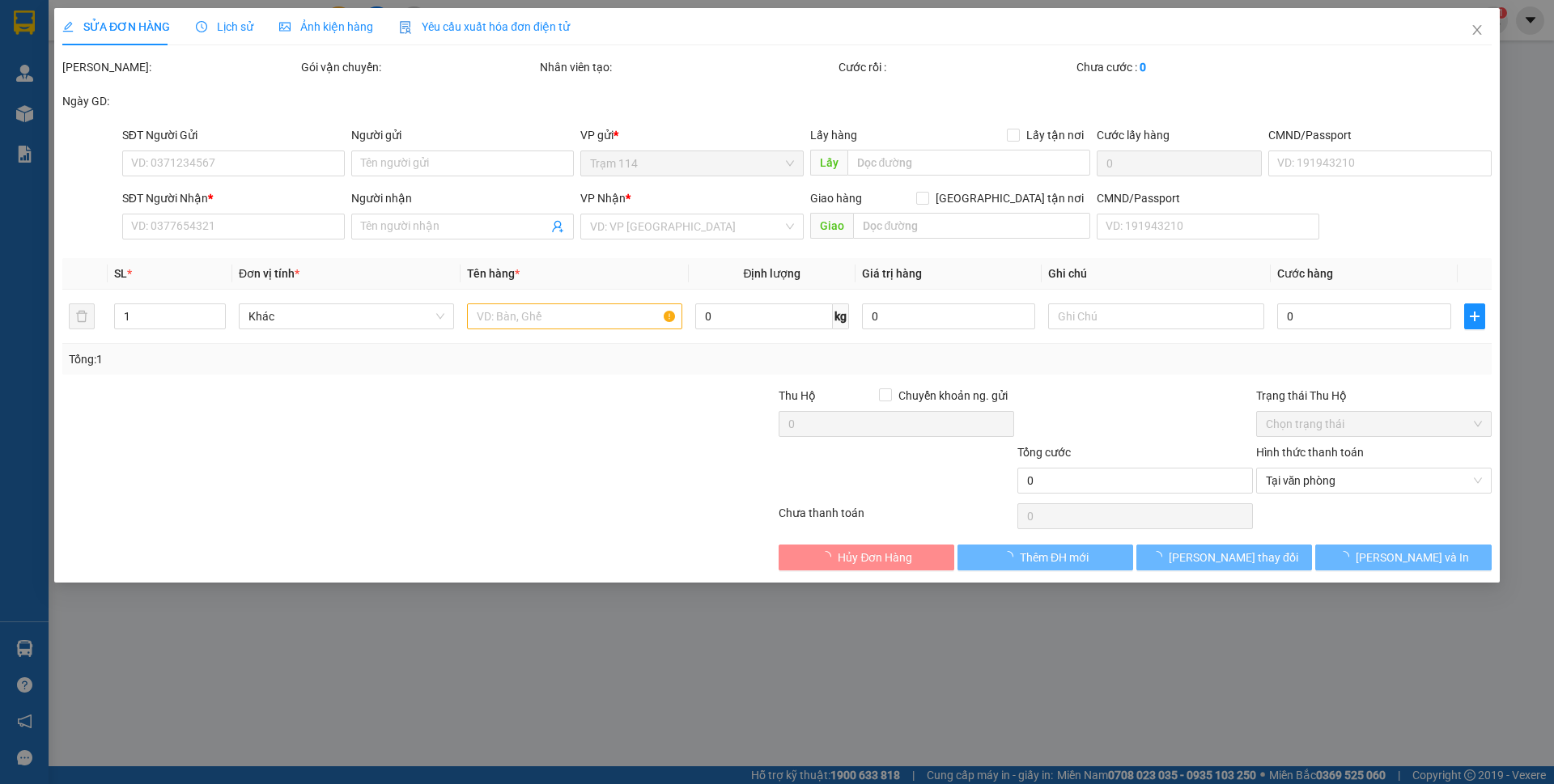
type input "0937324138"
type input "toàn phát"
type input "0974767317"
type input "anh tuấn"
type input "50.000"
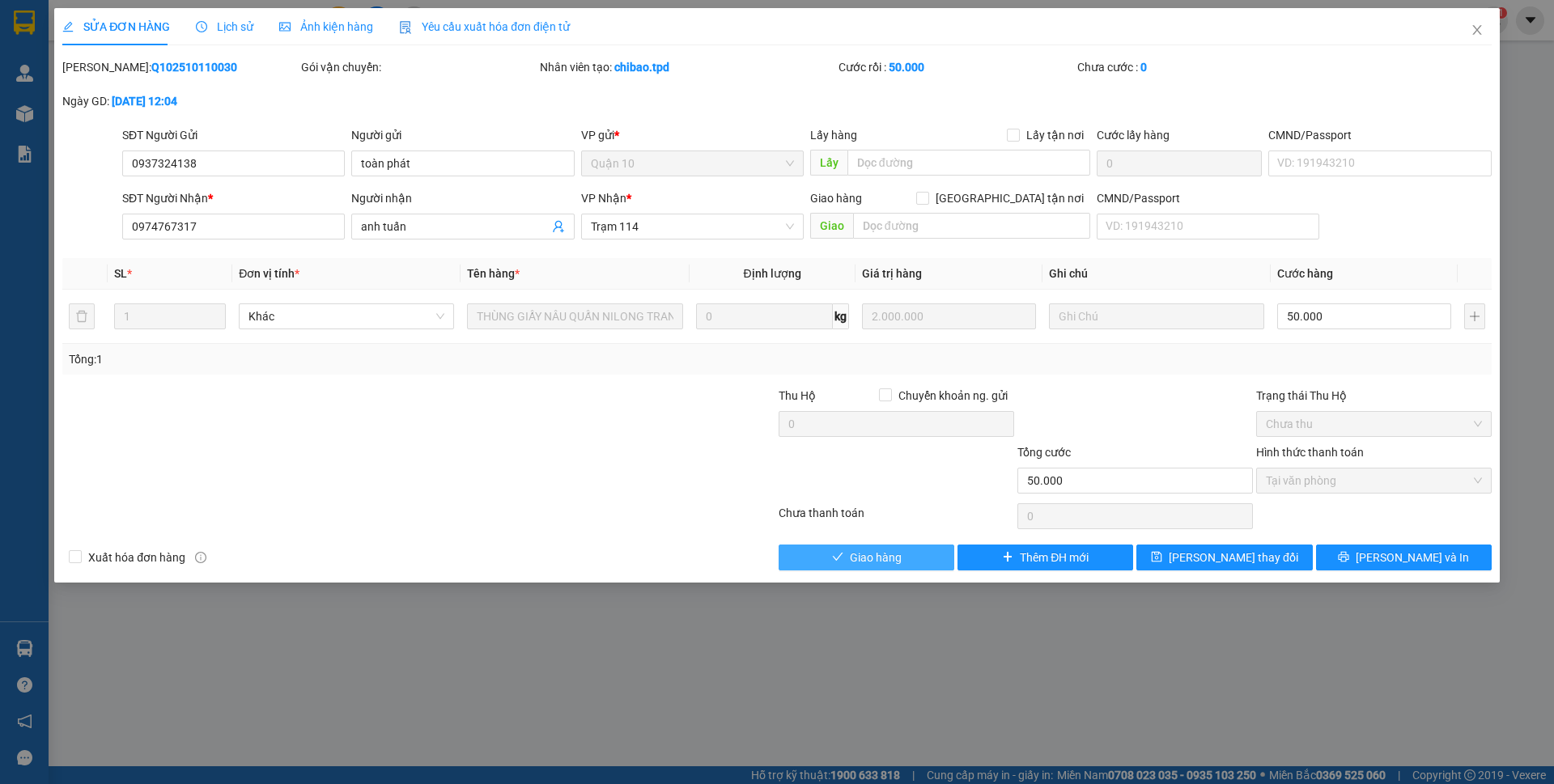
click at [888, 558] on span "Giao hàng" at bounding box center [875, 557] width 52 height 18
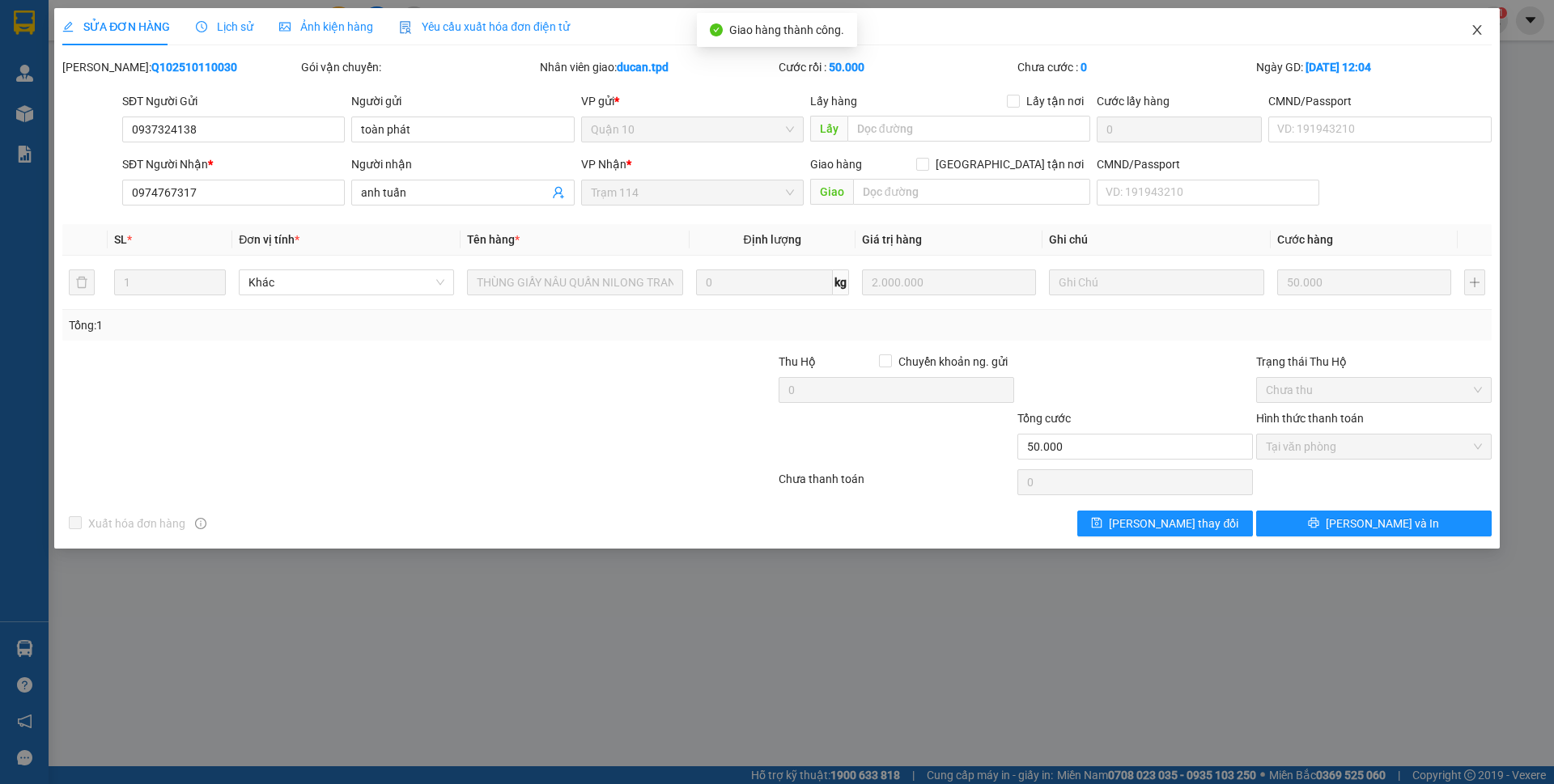
click at [1468, 28] on span "Close" at bounding box center [1476, 30] width 45 height 45
